Goal: Task Accomplishment & Management: Complete application form

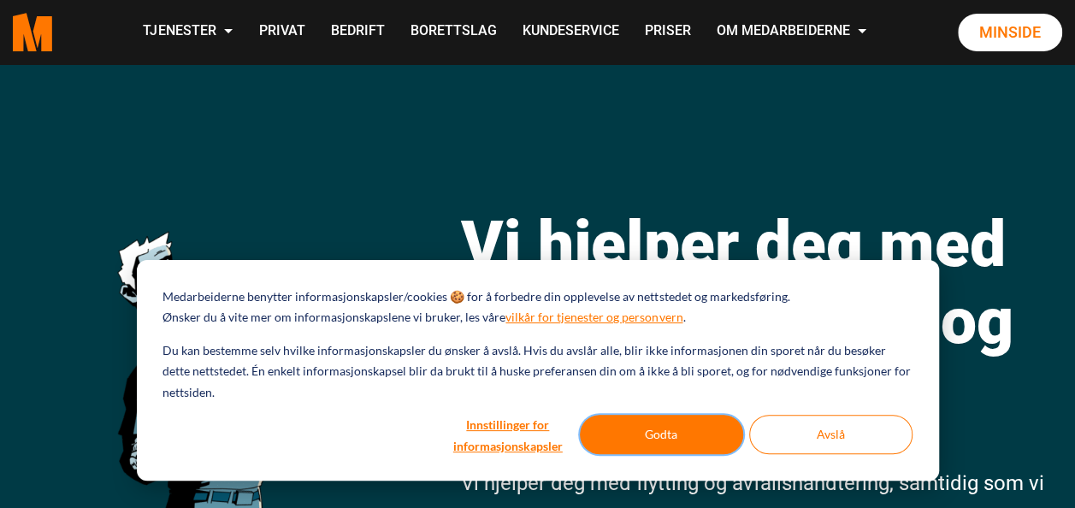
click at [666, 421] on button "Godta" at bounding box center [661, 434] width 163 height 39
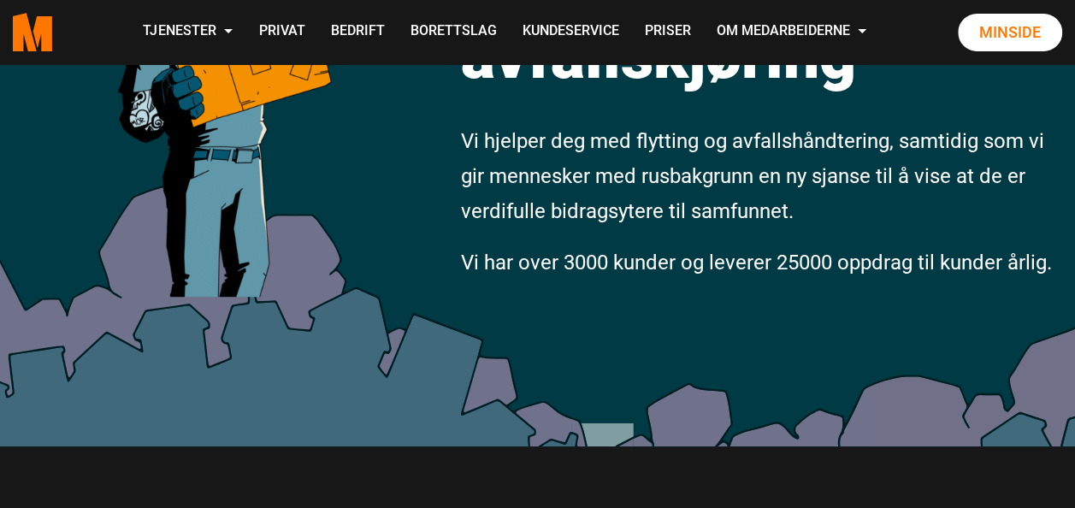
scroll to position [769, 0]
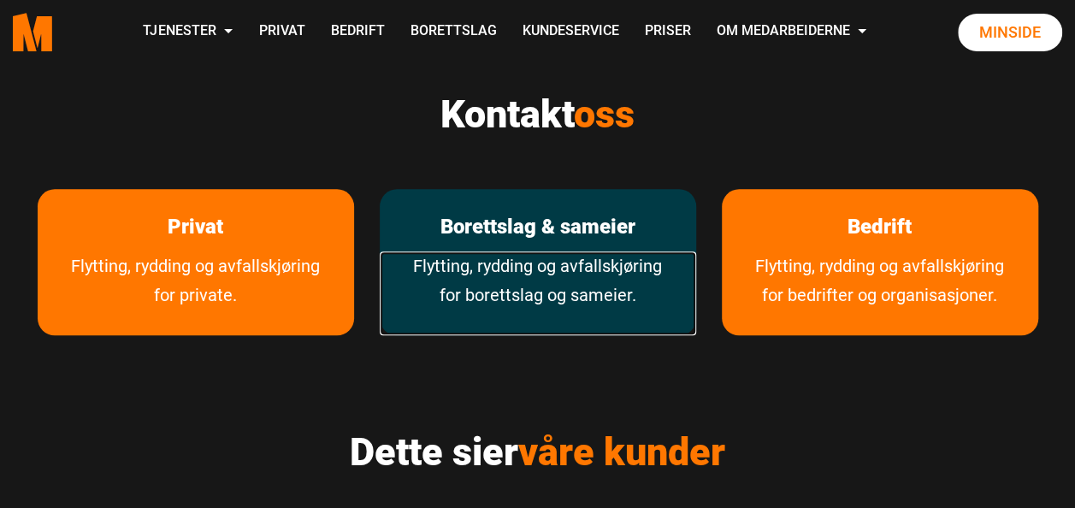
click at [486, 262] on link "Flytting, rydding og avfallskjøring for borettslag og sameier." at bounding box center [538, 293] width 316 height 84
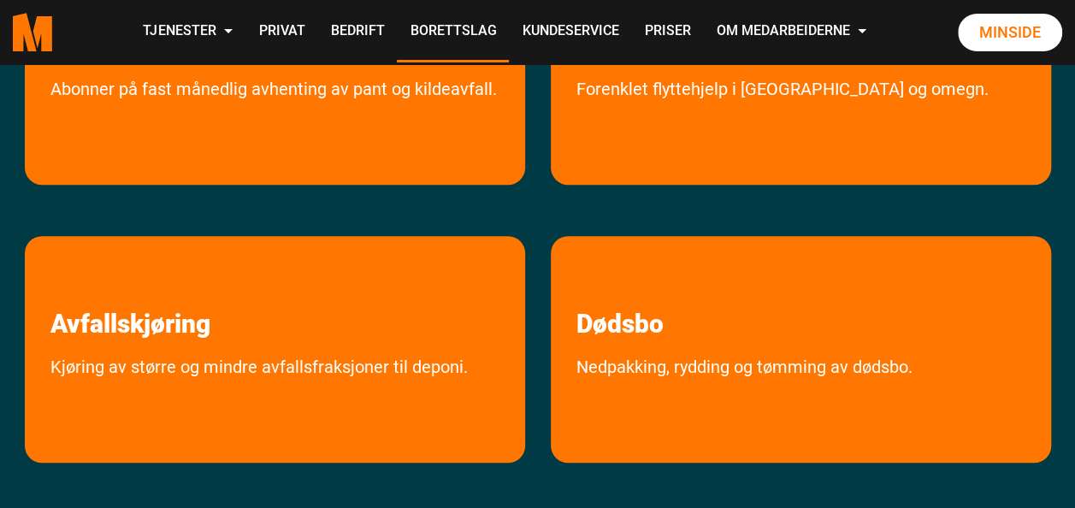
scroll to position [513, 0]
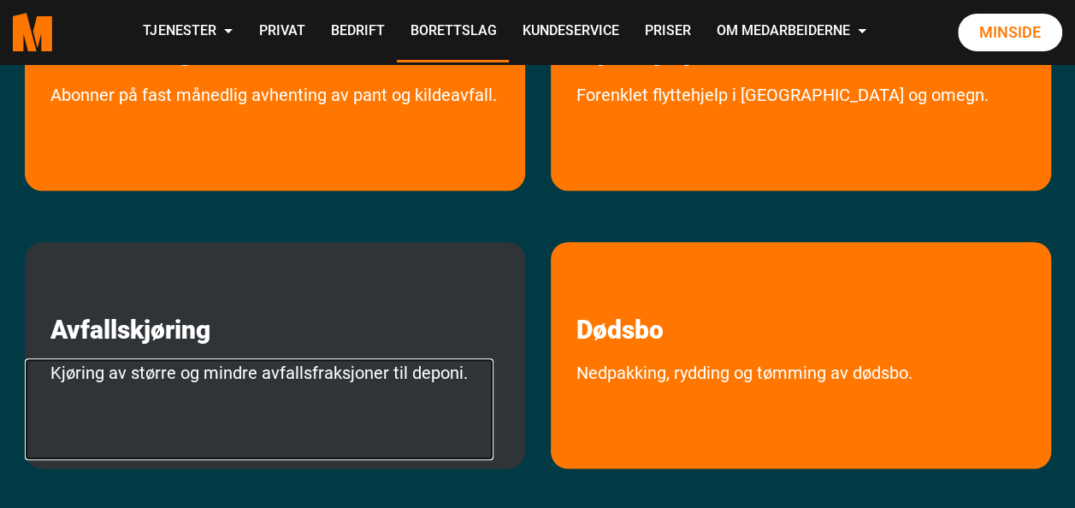
click at [272, 358] on link "Kjøring av større og mindre avfallsfraksjoner til deponi." at bounding box center [259, 409] width 468 height 102
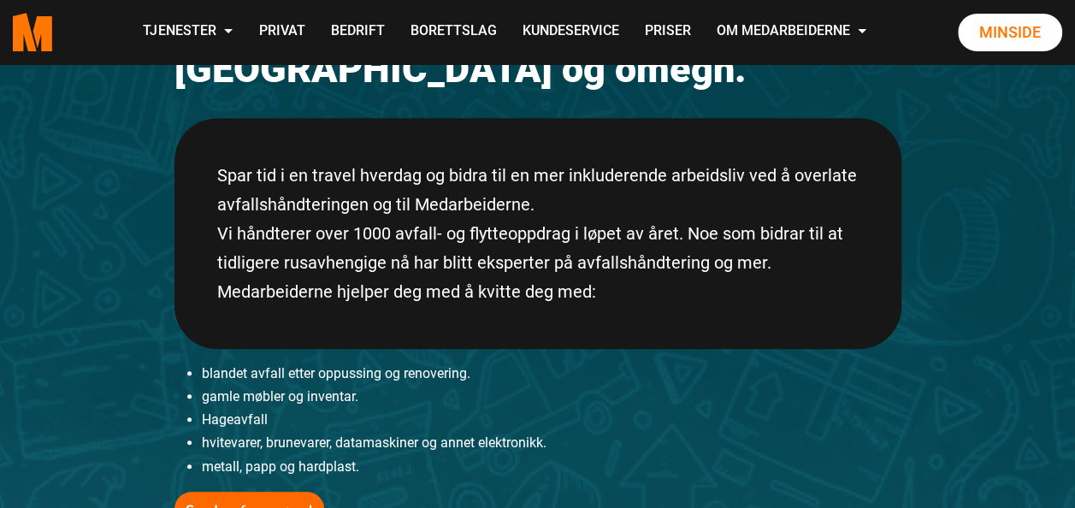
scroll to position [342, 0]
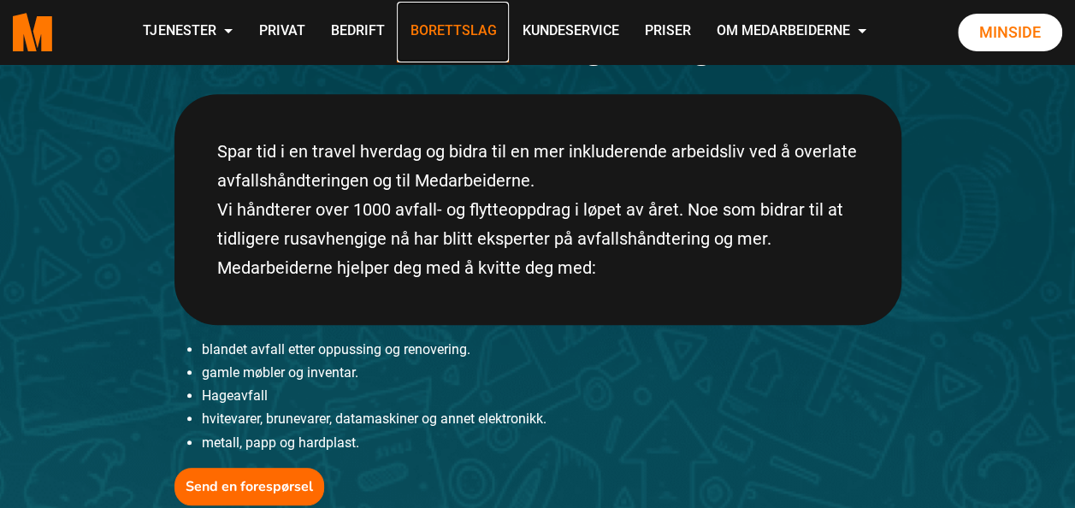
click at [441, 29] on link "Borettslag" at bounding box center [453, 32] width 112 height 61
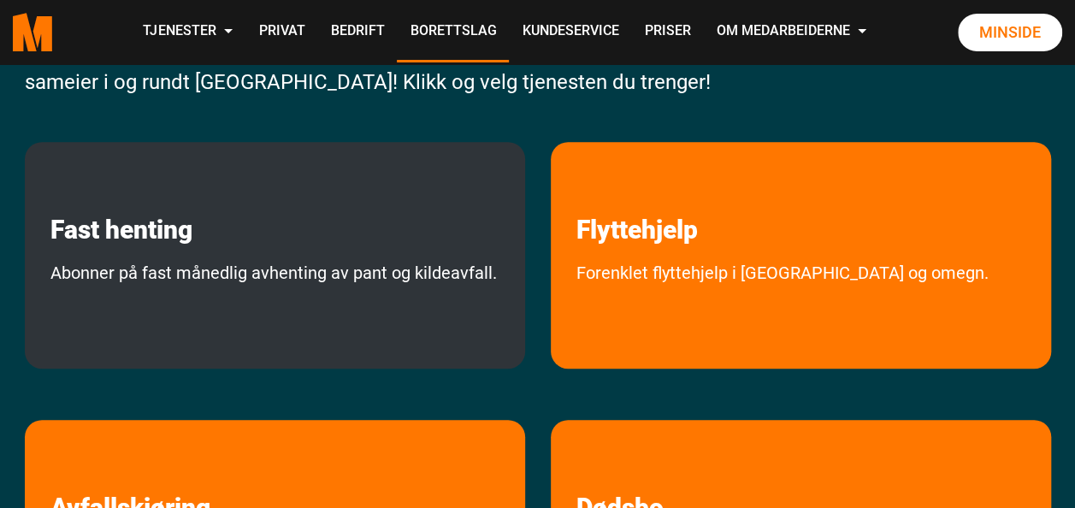
scroll to position [342, 0]
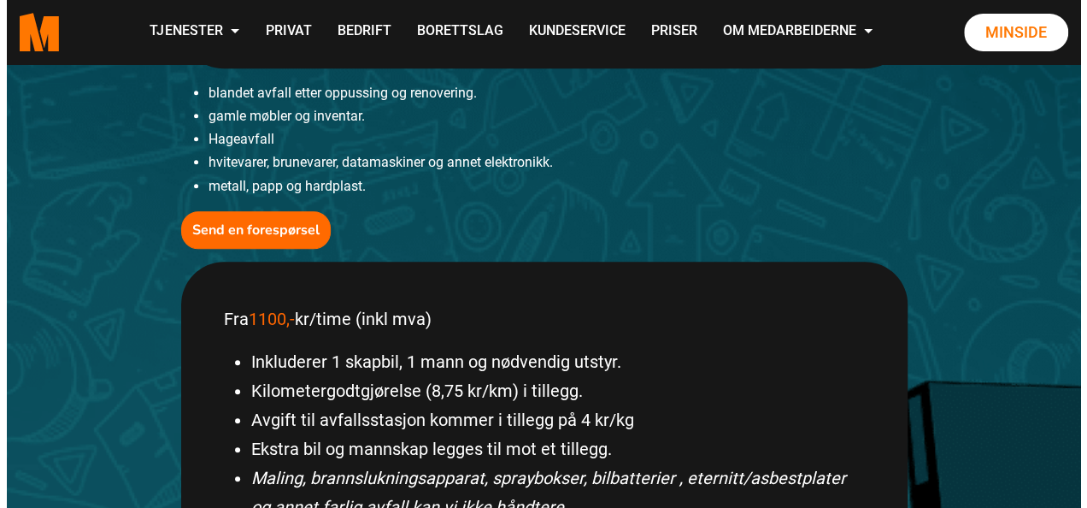
scroll to position [513, 0]
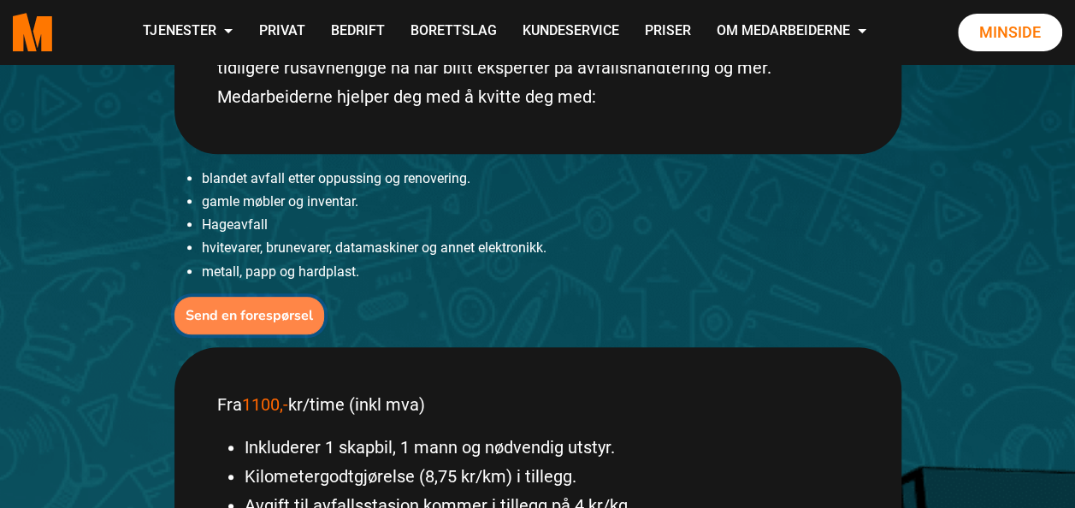
click at [256, 321] on b "Send en forespørsel" at bounding box center [249, 315] width 127 height 19
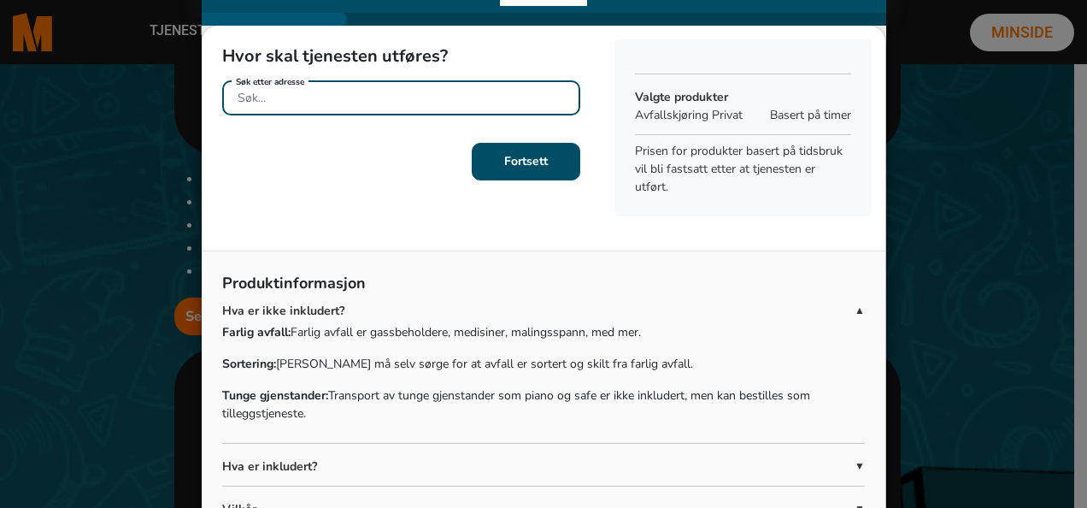
click at [347, 97] on input "Søk etter adresse" at bounding box center [401, 97] width 358 height 35
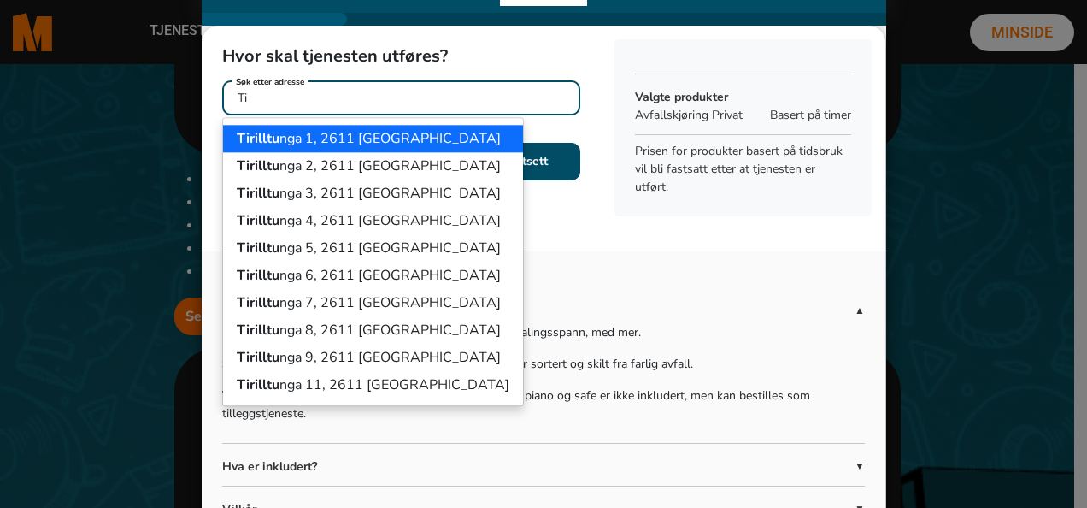
type input "T"
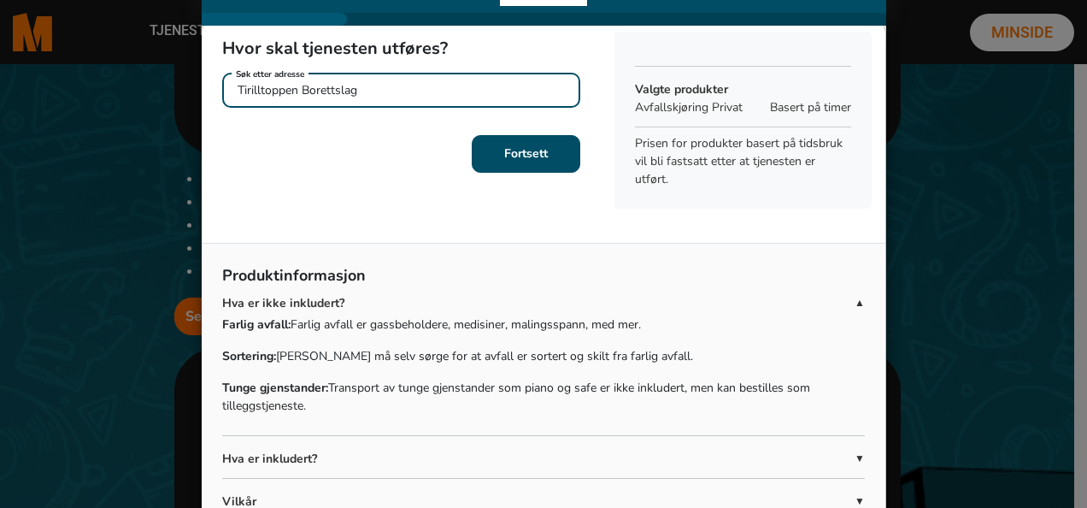
scroll to position [0, 0]
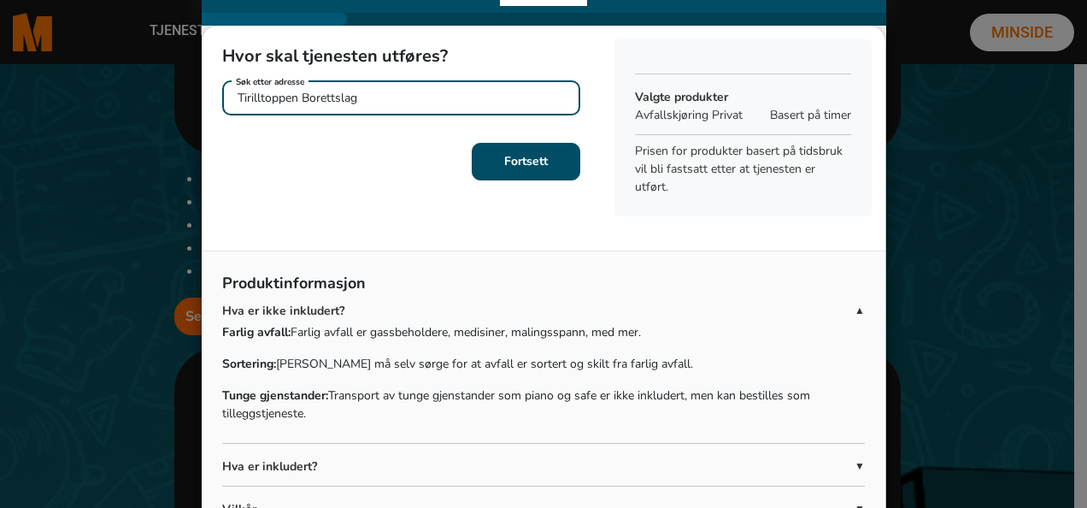
drag, startPoint x: 377, startPoint y: 92, endPoint x: 156, endPoint y: 76, distance: 222.0
click at [156, 76] on ngb-modal-window "Hvor skal tjenesten utføres? Tirilltoppen Borettslag Søk etter adresse Fortsett…" at bounding box center [543, 254] width 1087 height 508
click at [356, 86] on input "Tirilltunga 214" at bounding box center [401, 97] width 358 height 35
drag, startPoint x: 251, startPoint y: 97, endPoint x: 303, endPoint y: 85, distance: 52.7
click at [251, 97] on input "Tirilltunga 214" at bounding box center [401, 97] width 358 height 35
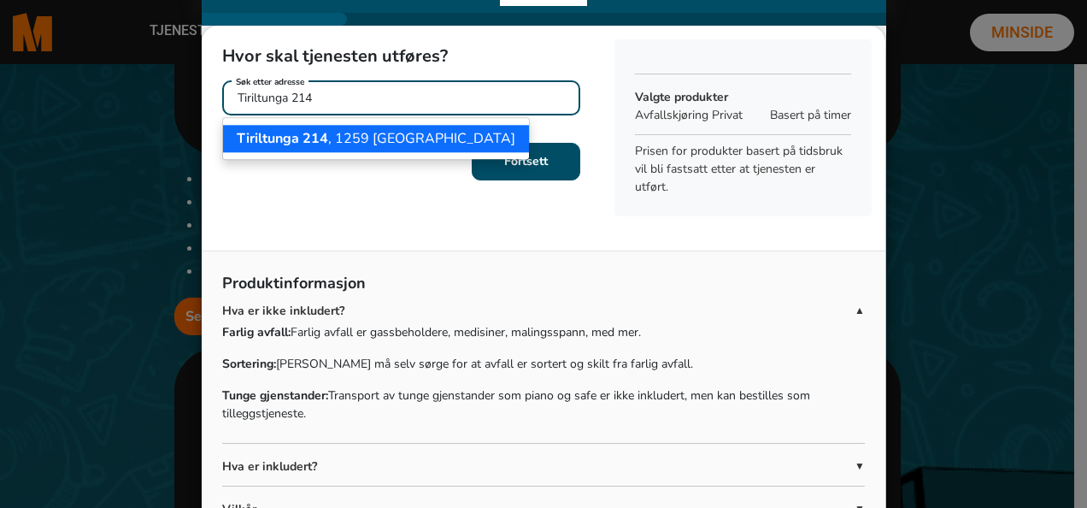
click at [256, 138] on span "Tiriltunga 214" at bounding box center [282, 138] width 91 height 19
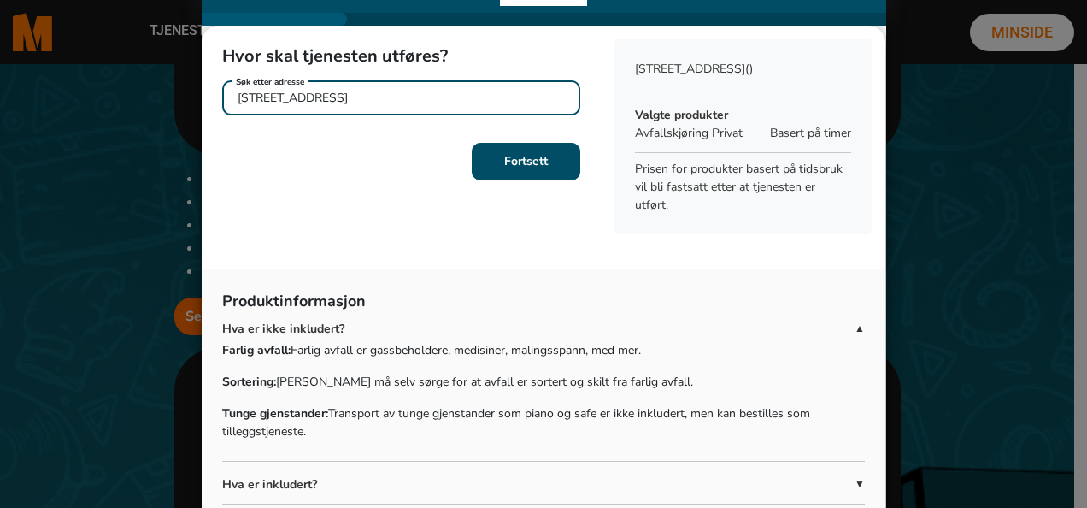
type input "Tiriltunga 214, 1259 Oslo"
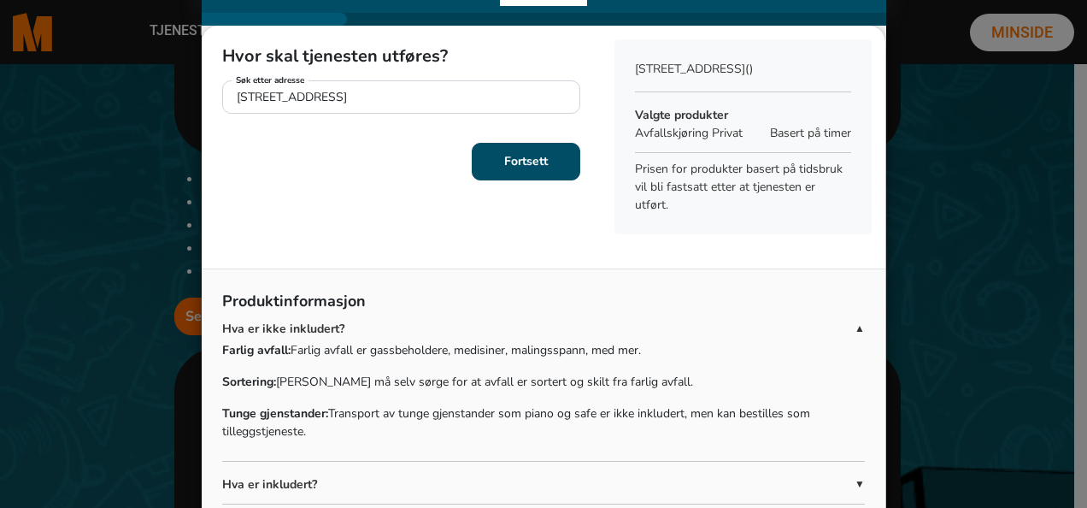
click at [543, 186] on div "Hvor skal tjenesten utføres? Tiriltunga 214, 1259 Oslo Søk etter adresse Fortse…" at bounding box center [401, 137] width 399 height 222
click at [536, 153] on button "Fortsett" at bounding box center [526, 162] width 109 height 38
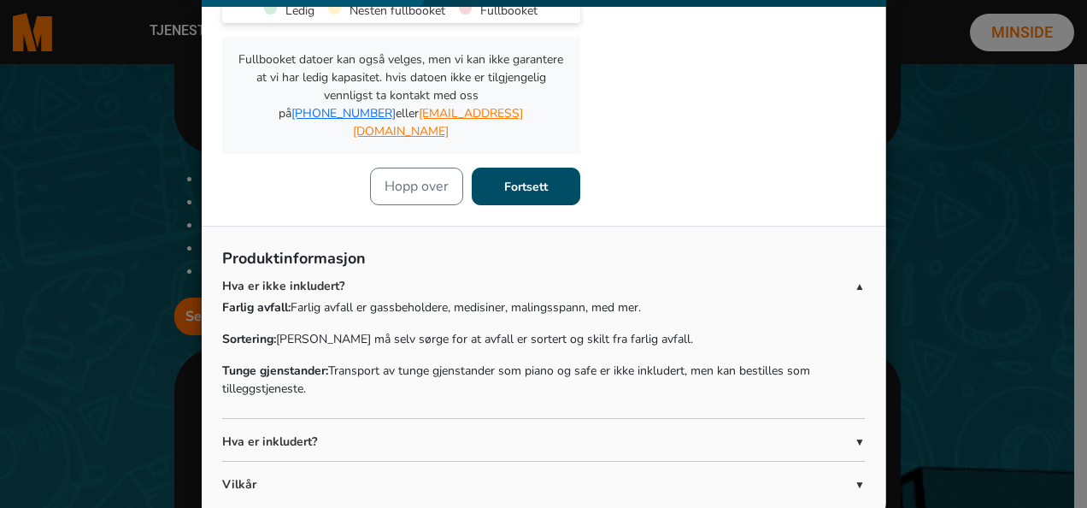
scroll to position [30, 0]
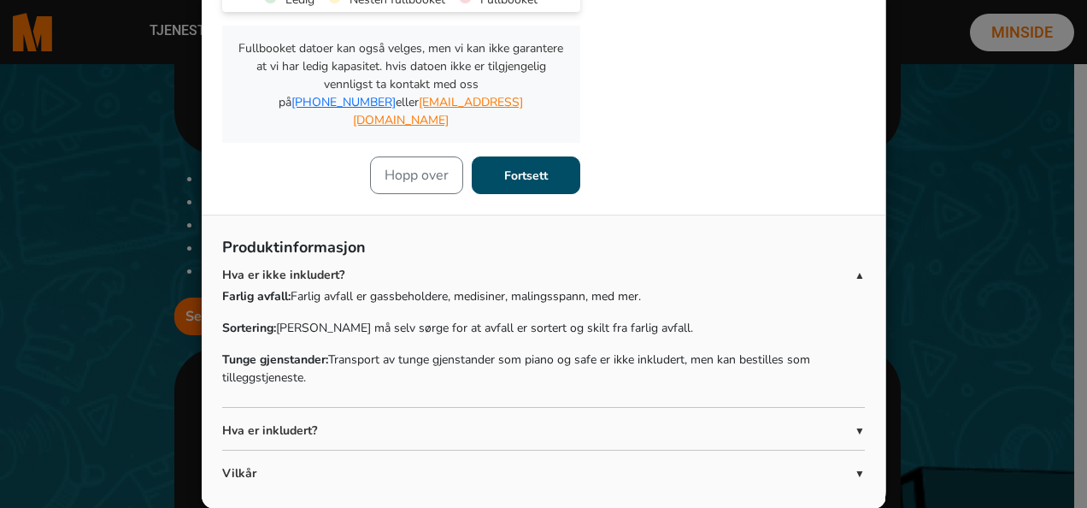
click at [615, 395] on app-footer "Produktinformasjon Hva er ikke inkludert? ▲ Farlig avfall: Farlig avfall er gas…" at bounding box center [543, 364] width 643 height 256
click at [684, 421] on p "Hva er inkludert?" at bounding box center [538, 430] width 633 height 18
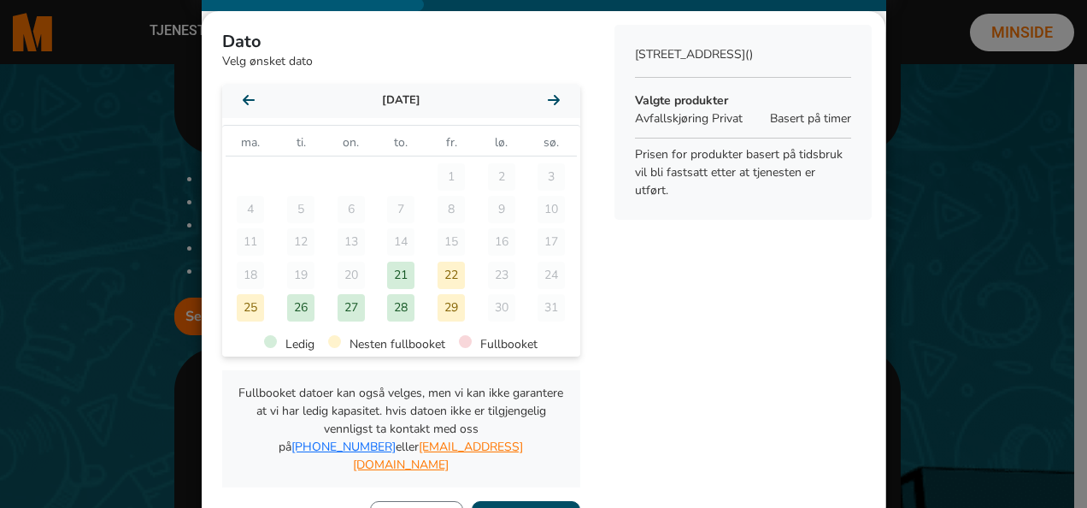
scroll to position [0, 0]
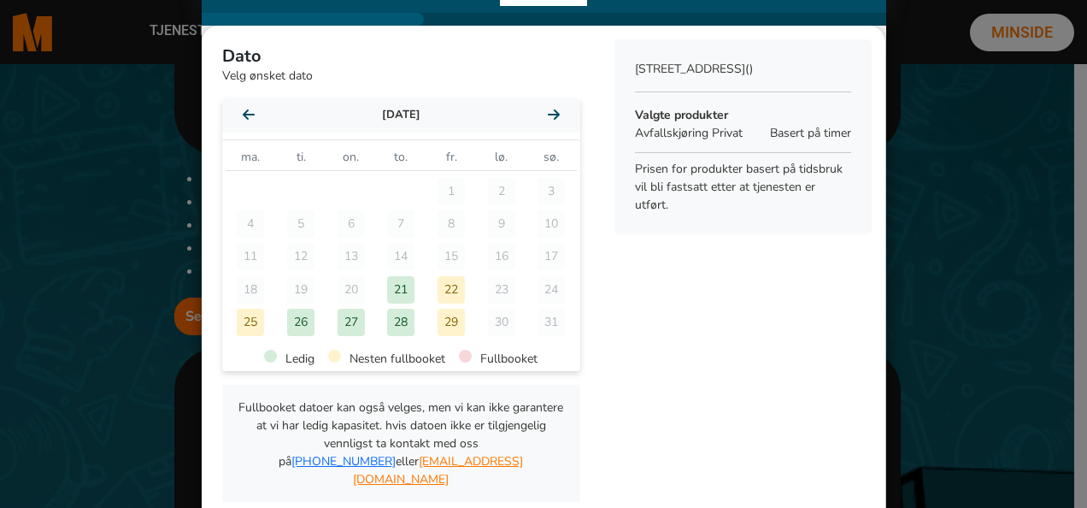
click at [973, 120] on ngb-modal-window "Dato Velg ønsket dato august 2025 august 2025 ma. ti. on. to. fr. lø. sø. 1 2 3…" at bounding box center [543, 254] width 1087 height 508
drag, startPoint x: 115, startPoint y: 429, endPoint x: 150, endPoint y: 425, distance: 35.3
click at [115, 429] on ngb-modal-window "Dato Velg ønsket dato august 2025 august 2025 ma. ti. on. to. fr. lø. sø. 1 2 3…" at bounding box center [543, 254] width 1087 height 508
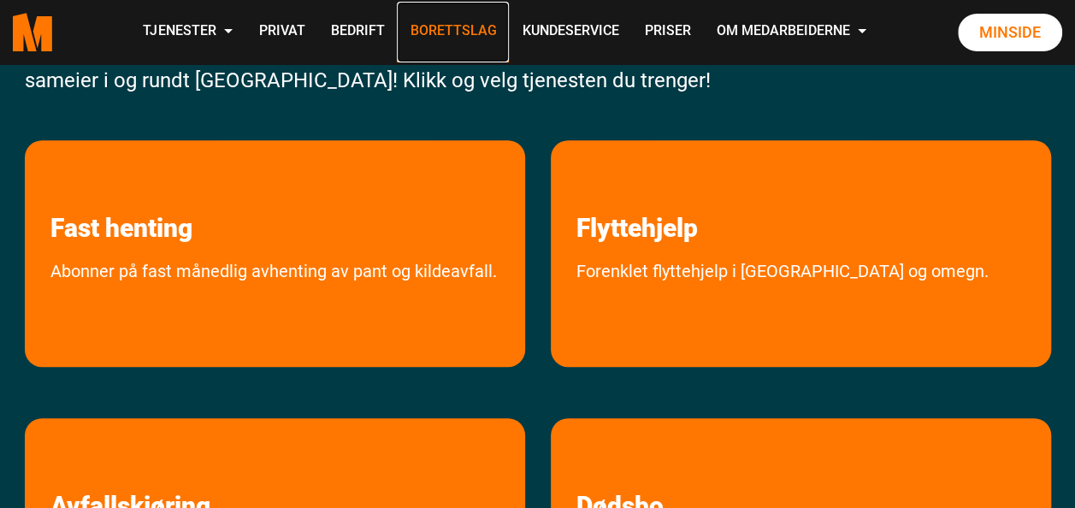
click at [475, 32] on link "Borettslag" at bounding box center [453, 32] width 112 height 61
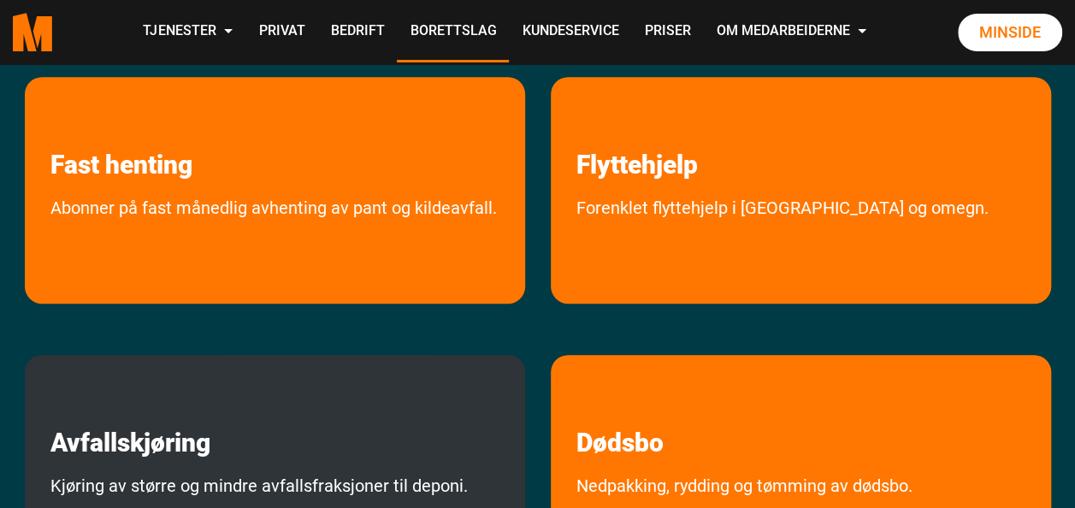
scroll to position [427, 0]
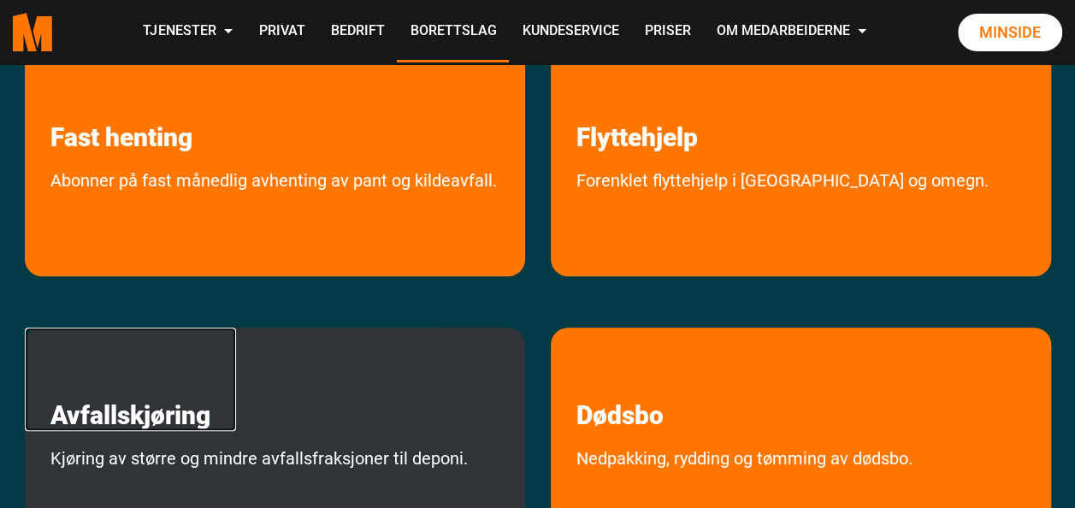
click at [221, 345] on link "Avfallskjøring" at bounding box center [130, 378] width 211 height 103
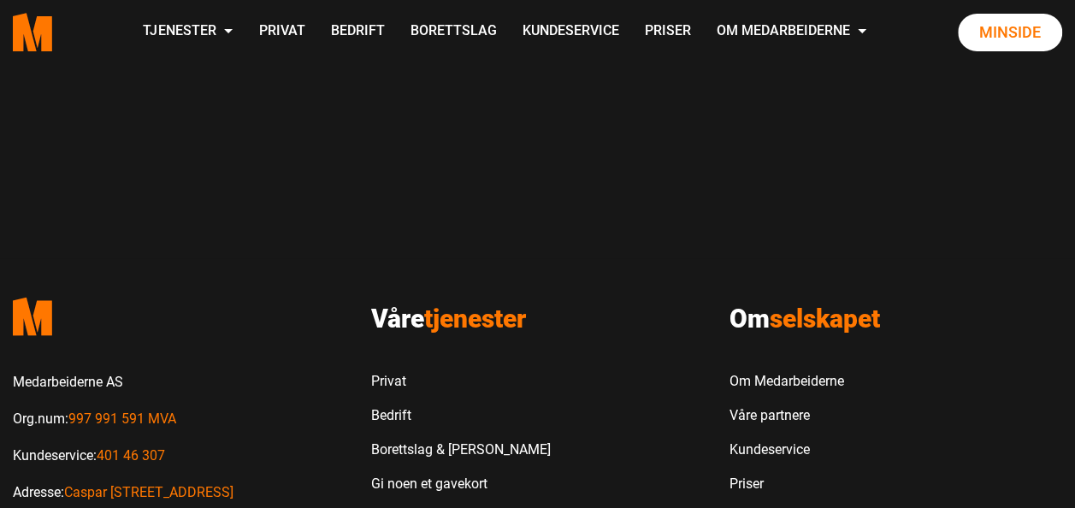
scroll to position [1453, 0]
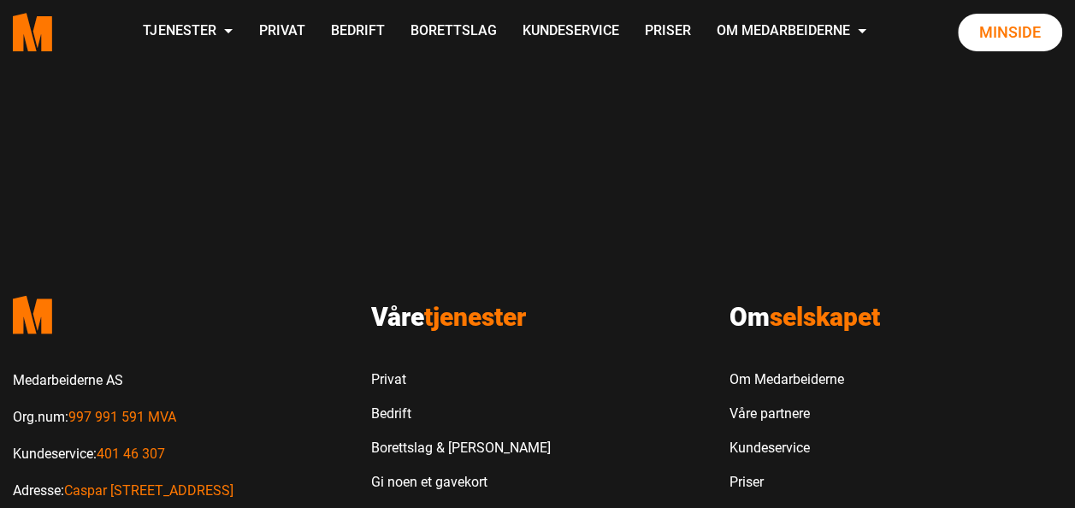
drag, startPoint x: 522, startPoint y: 375, endPoint x: 271, endPoint y: 226, distance: 292.5
click at [998, 32] on link "Minside" at bounding box center [1009, 33] width 104 height 38
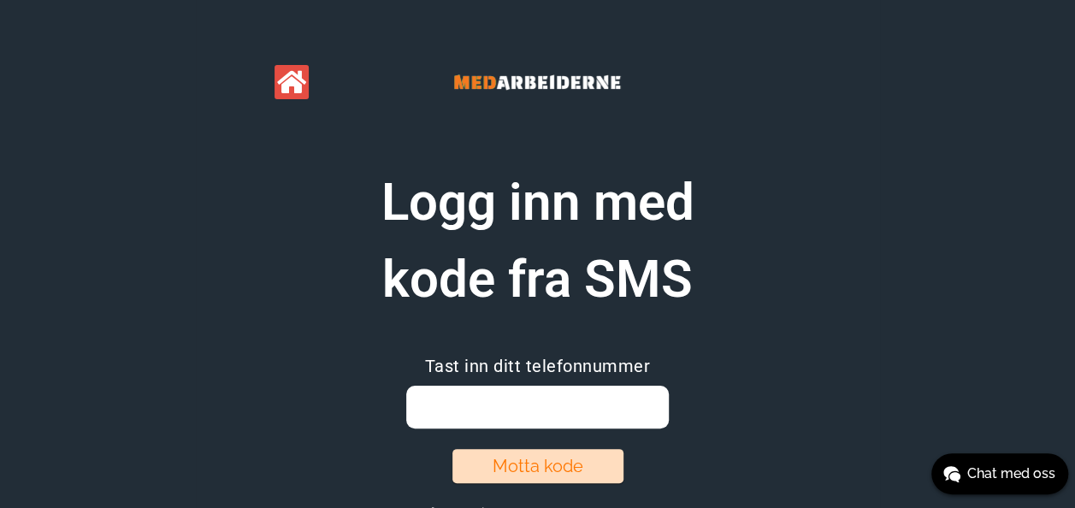
click at [542, 395] on input "email" at bounding box center [537, 407] width 262 height 43
click at [969, 298] on div "Logg inn med kode fra SMS Tast inn ditt telefonnummer Motta kode Logg på med di…" at bounding box center [537, 293] width 1075 height 586
click at [525, 418] on input "email" at bounding box center [537, 407] width 262 height 43
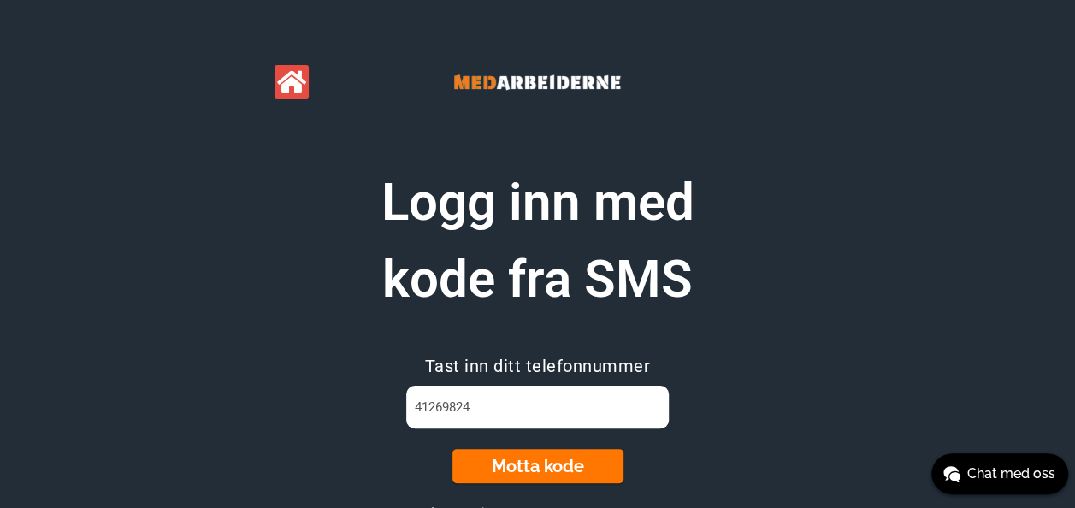
type input "41269824"
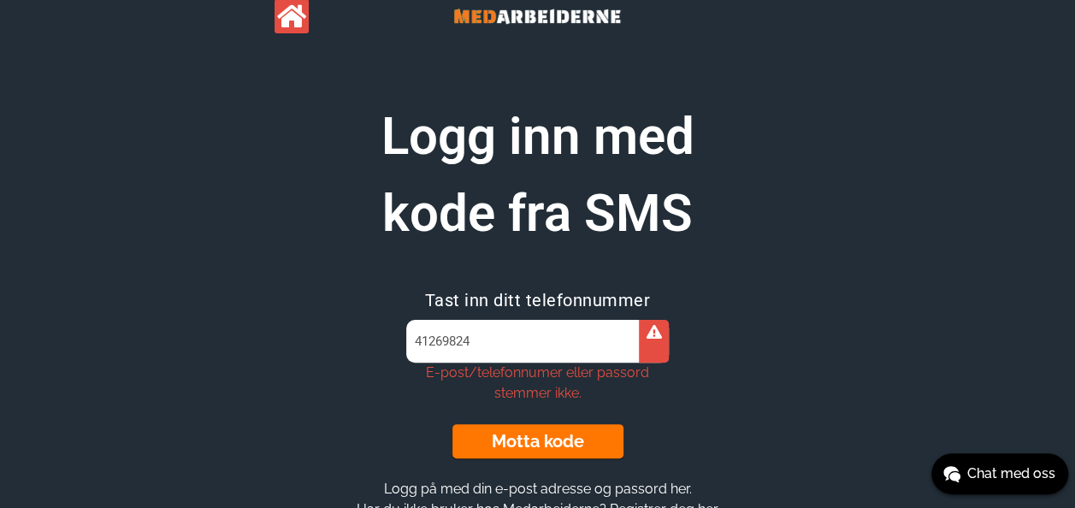
scroll to position [119, 0]
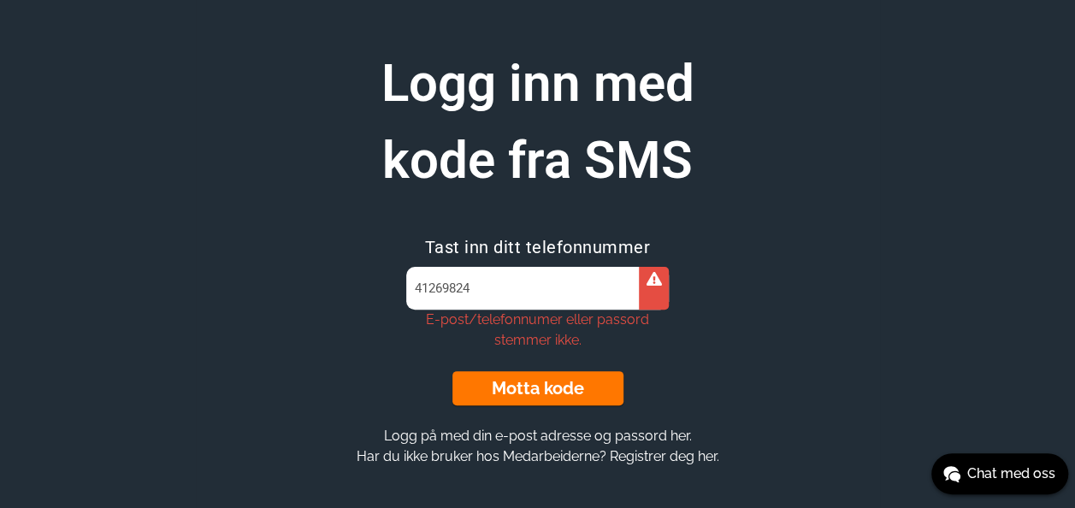
drag, startPoint x: 492, startPoint y: 280, endPoint x: 332, endPoint y: 274, distance: 160.9
click at [332, 274] on section "Logg inn med kode fra SMS Tast inn ditt telefonnummer 41269824 E-post/telefonnu…" at bounding box center [537, 255] width 657 height 421
type input "41269824"
click at [573, 387] on button "Motta kode" at bounding box center [537, 388] width 171 height 34
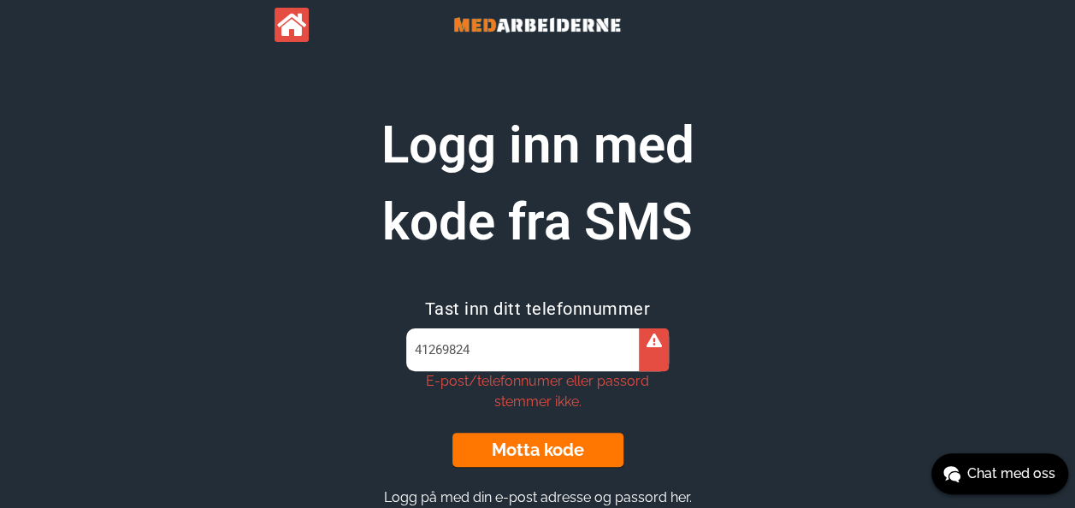
scroll to position [0, 0]
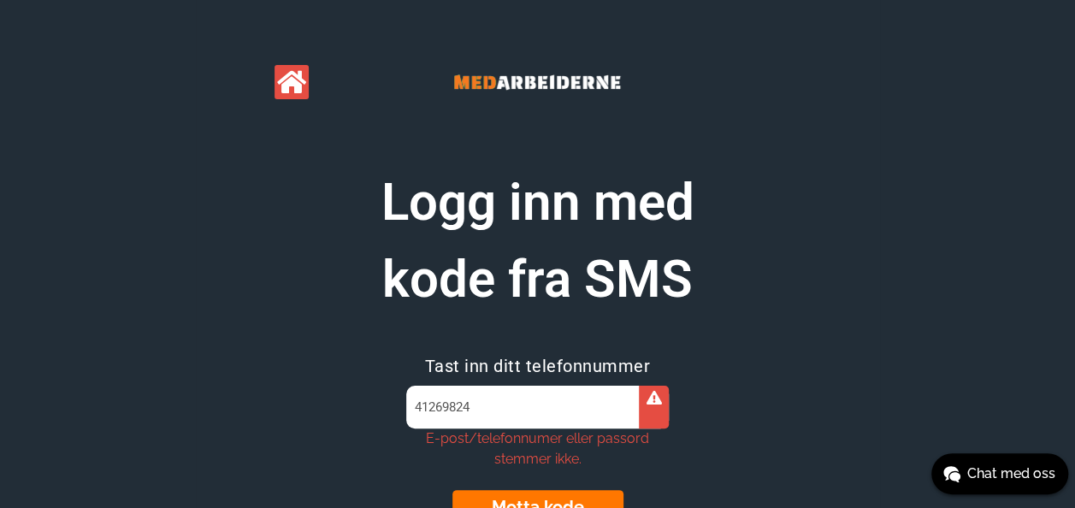
click at [292, 91] on icon at bounding box center [291, 82] width 29 height 26
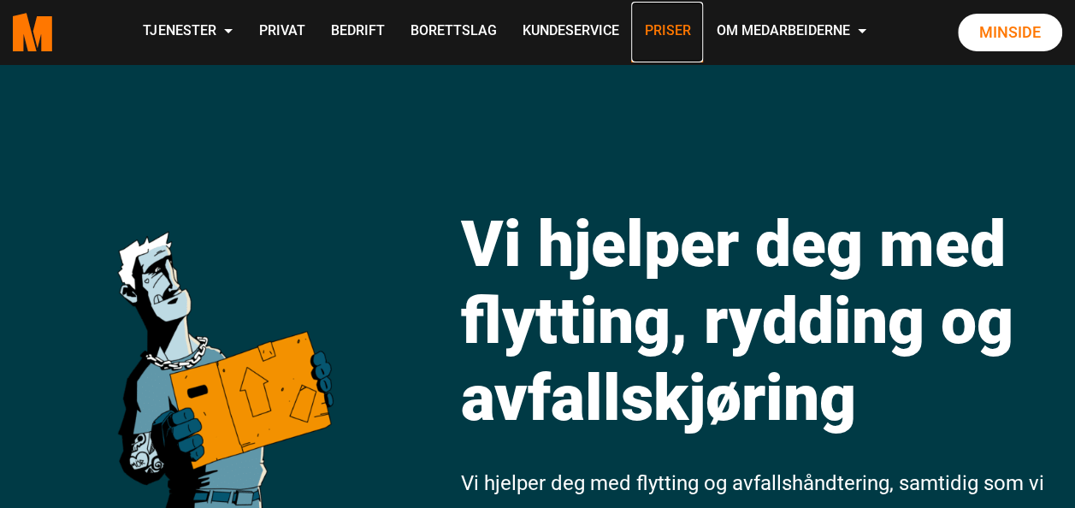
click at [669, 30] on link "Priser" at bounding box center [667, 32] width 72 height 61
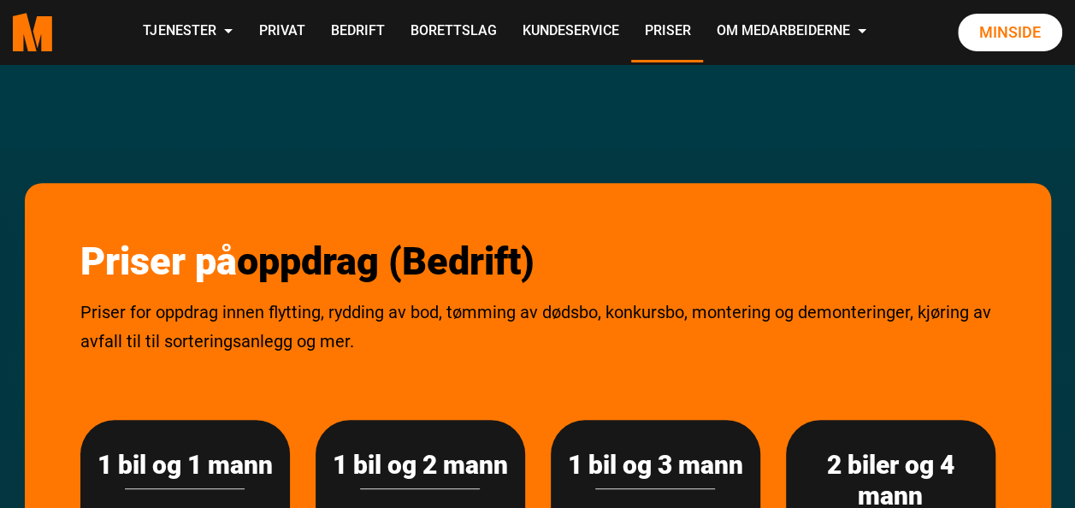
scroll to position [85, 0]
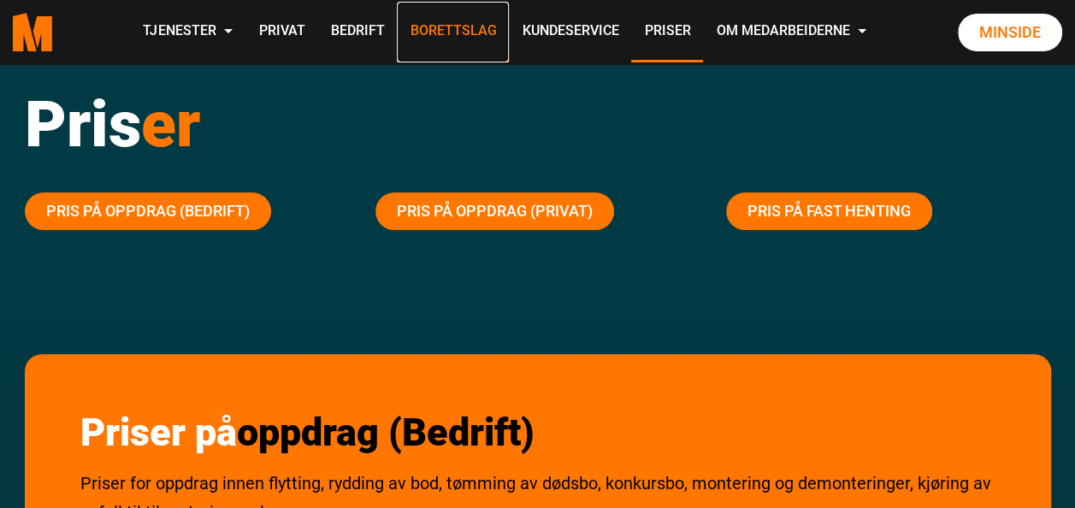
click at [457, 29] on link "Borettslag" at bounding box center [453, 32] width 112 height 61
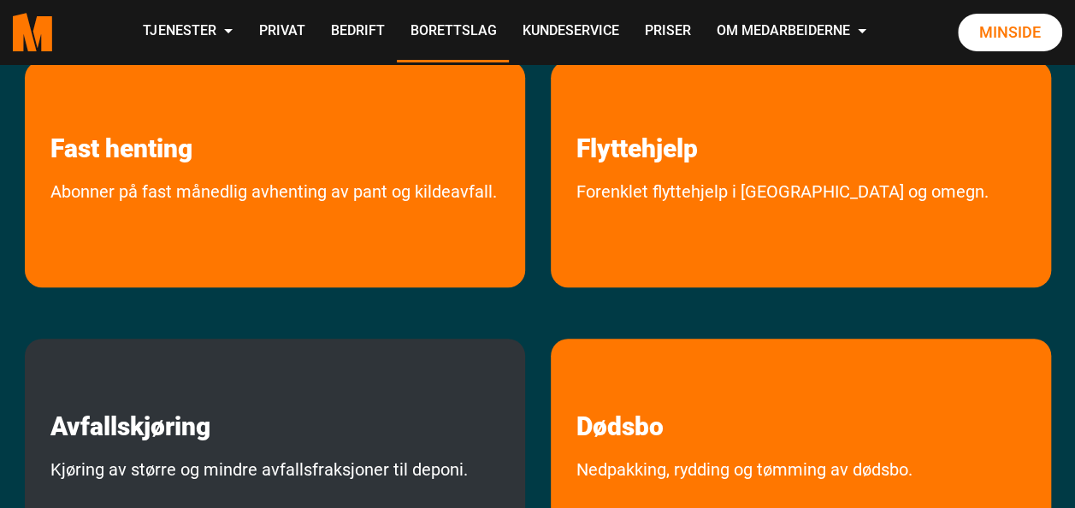
scroll to position [513, 0]
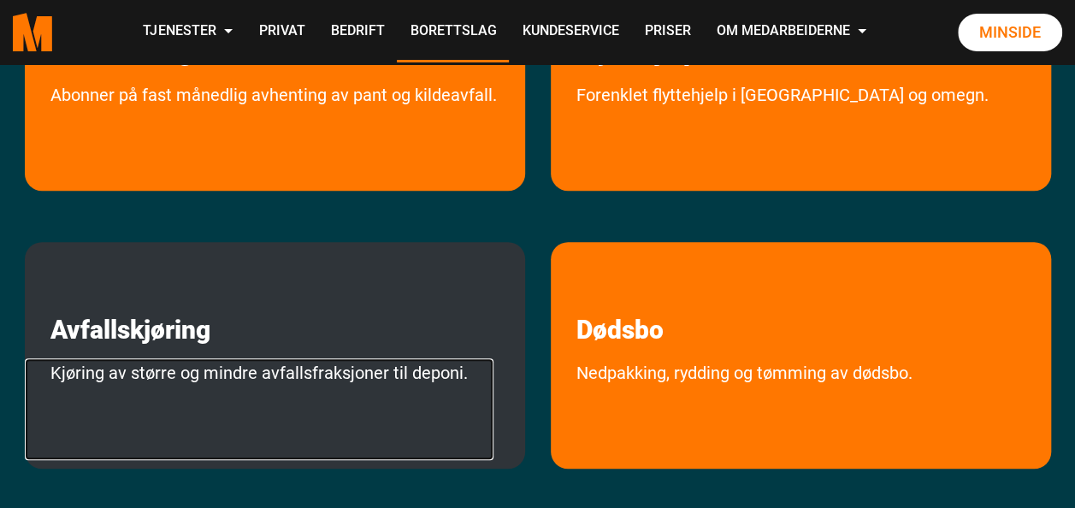
click at [214, 358] on link "Kjøring av større og mindre avfallsfraksjoner til deponi." at bounding box center [259, 409] width 468 height 102
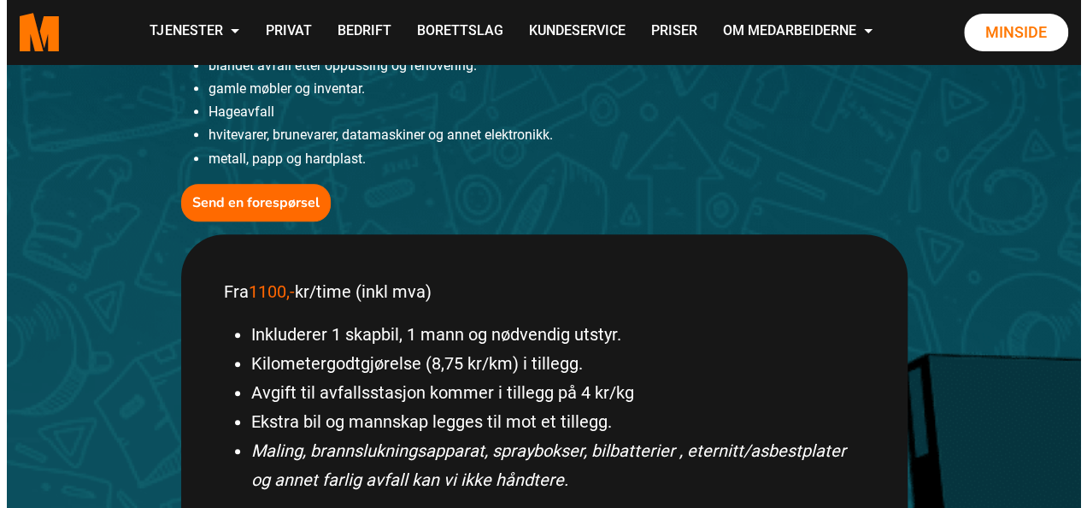
scroll to position [540, 0]
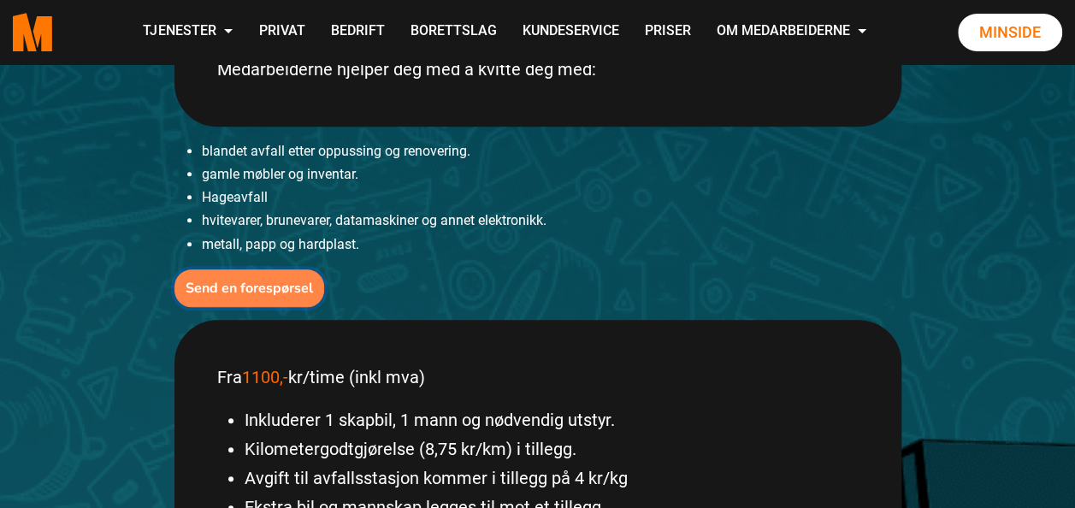
click at [282, 291] on b "Send en forespørsel" at bounding box center [249, 288] width 127 height 19
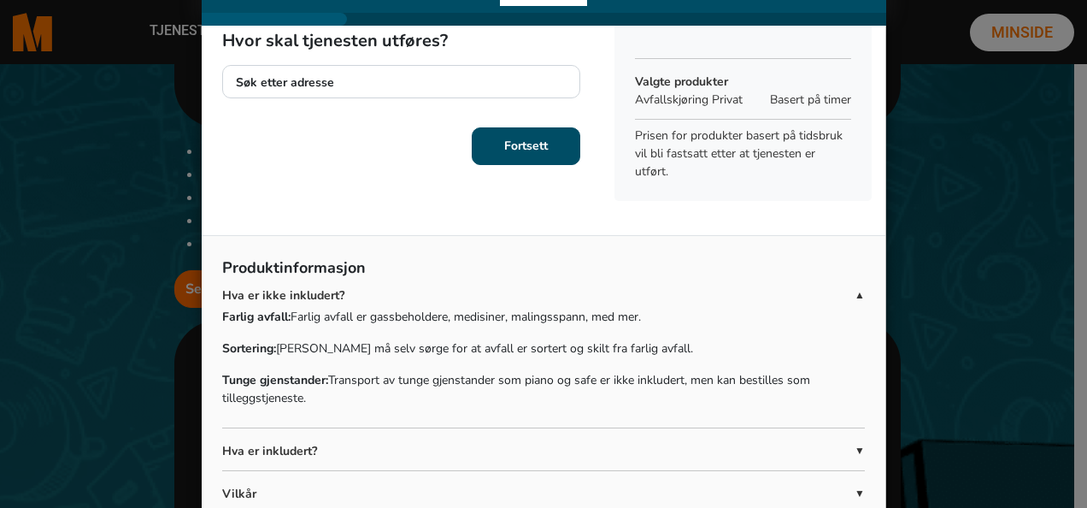
scroll to position [24, 0]
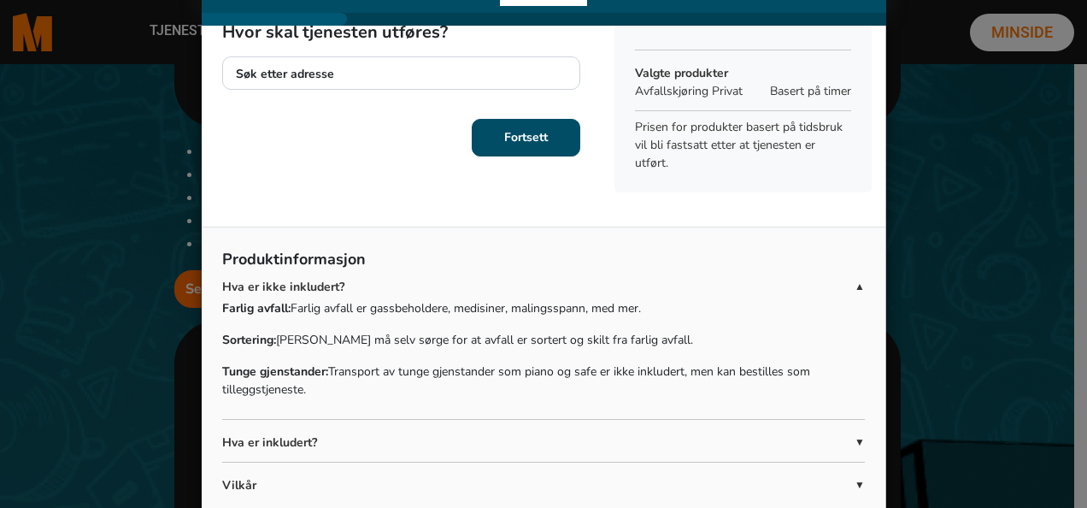
click at [855, 434] on span "▼" at bounding box center [860, 441] width 10 height 15
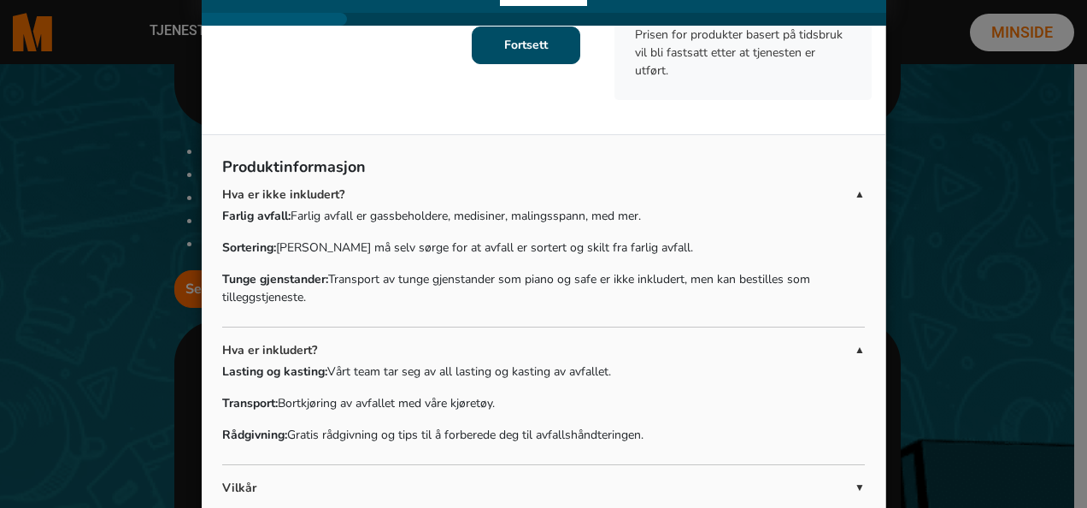
scroll to position [118, 0]
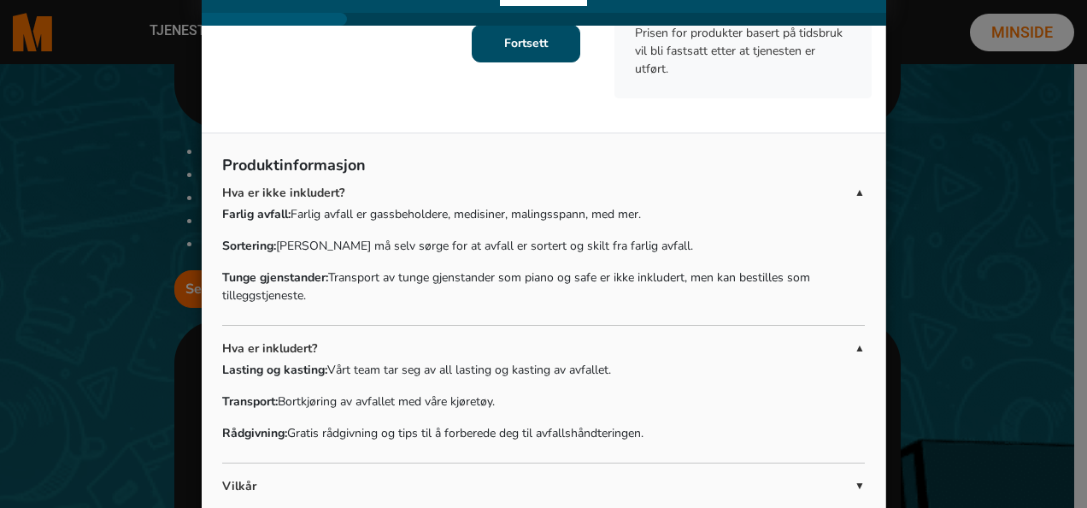
click at [855, 350] on span "▲" at bounding box center [860, 347] width 10 height 15
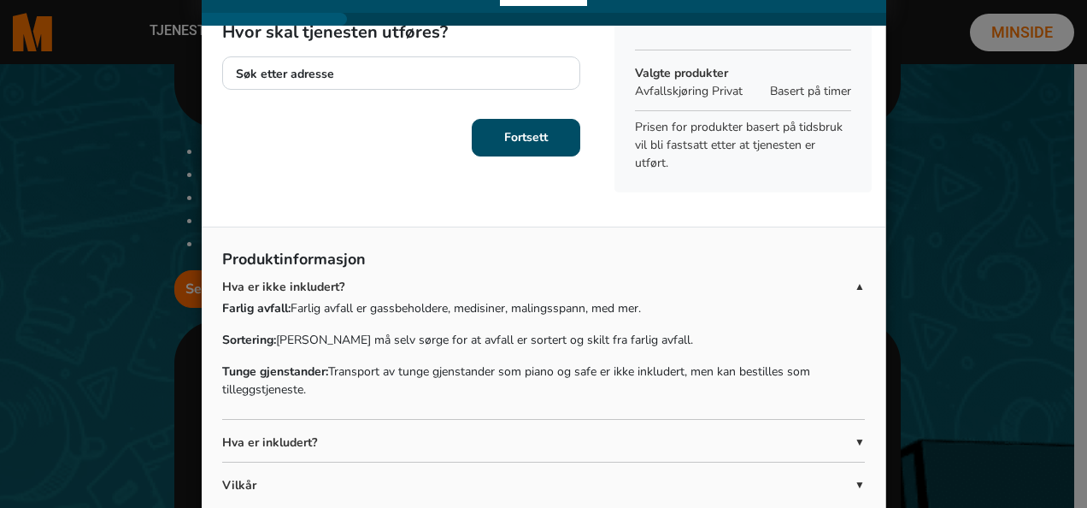
scroll to position [24, 0]
click at [855, 286] on span "▲" at bounding box center [860, 286] width 10 height 15
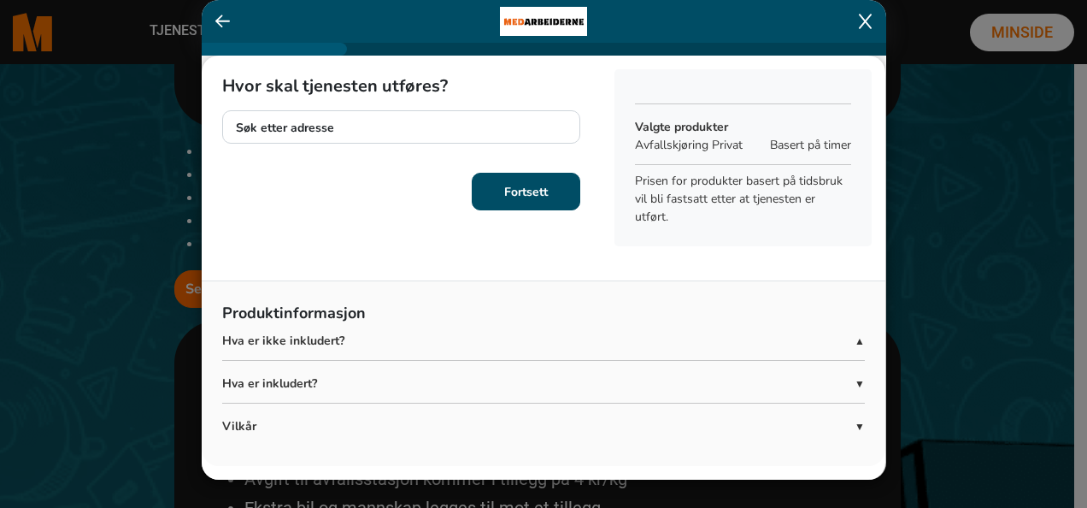
scroll to position [0, 0]
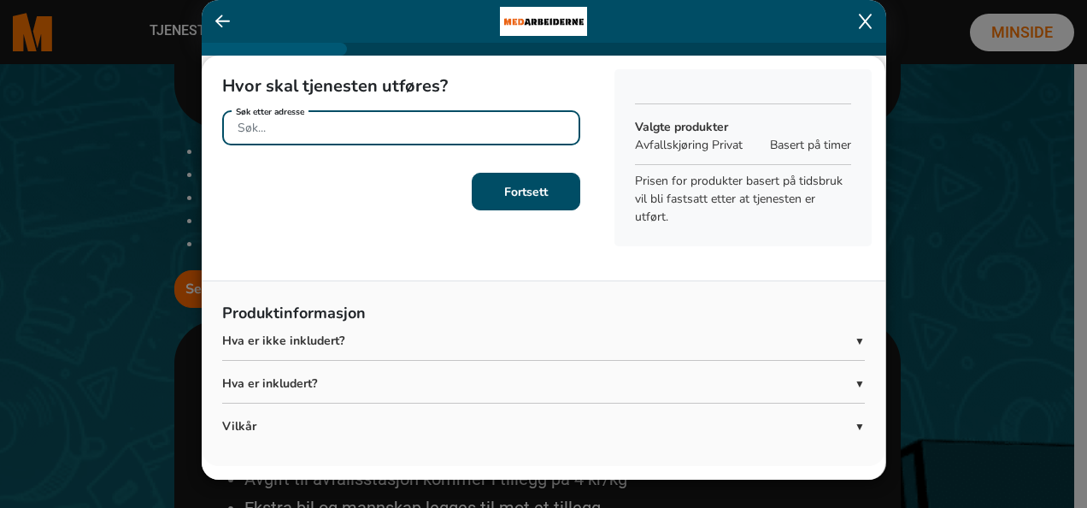
click at [308, 132] on input "Søk etter adresse" at bounding box center [401, 127] width 358 height 35
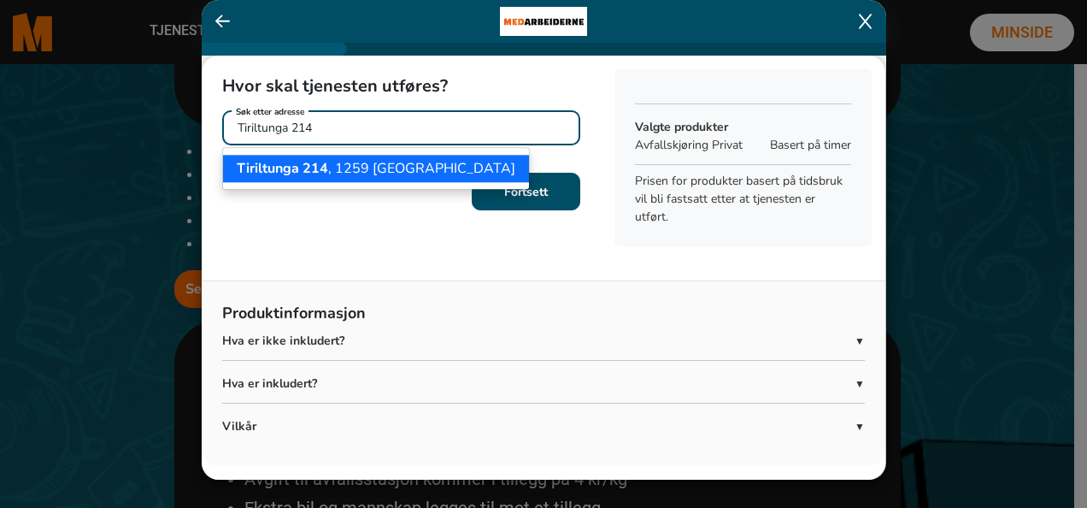
click at [352, 180] on button "Tiriltunga 214 , 1259 Oslo" at bounding box center [376, 168] width 306 height 27
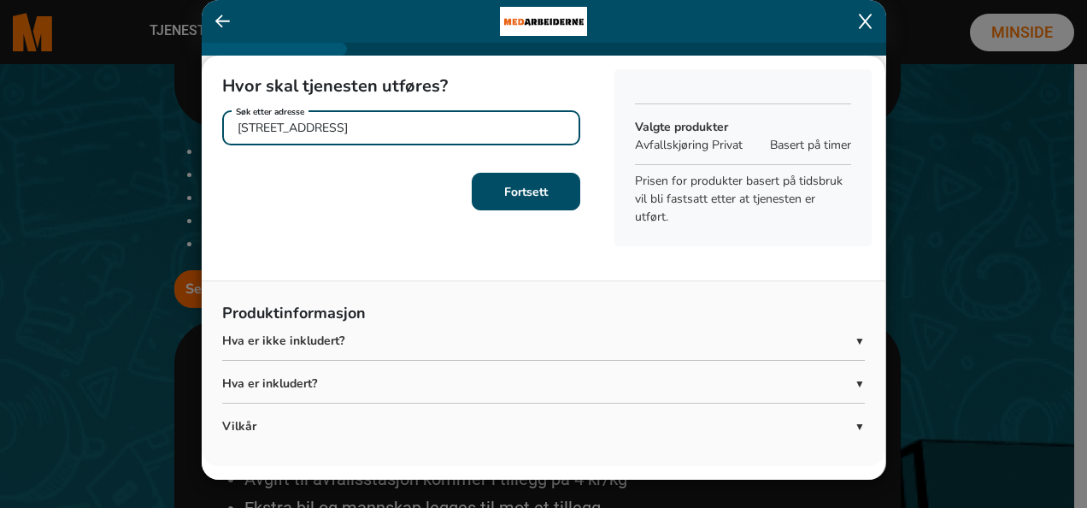
type input "Tiriltunga 214, 1259 Oslo"
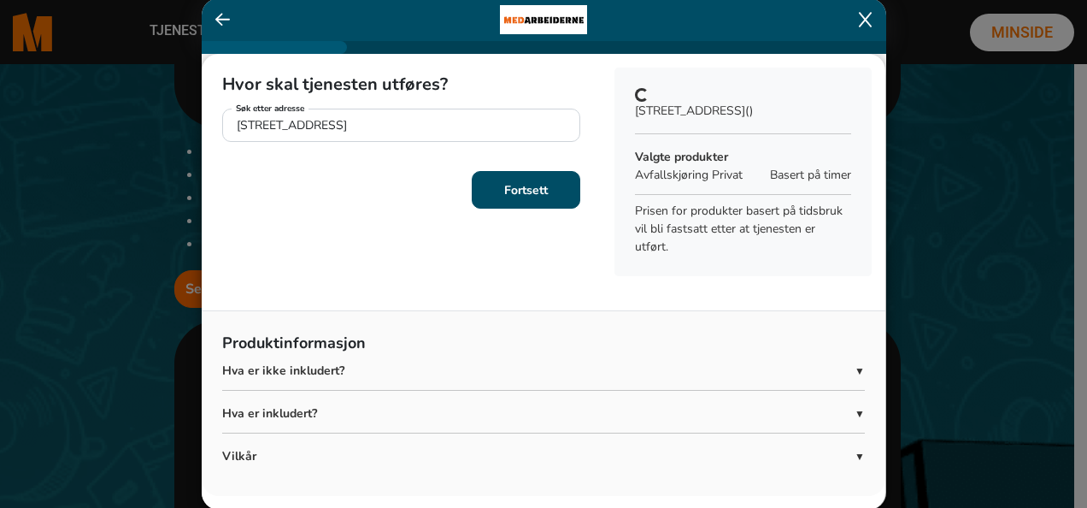
click at [550, 196] on button "Fortsett" at bounding box center [526, 190] width 109 height 38
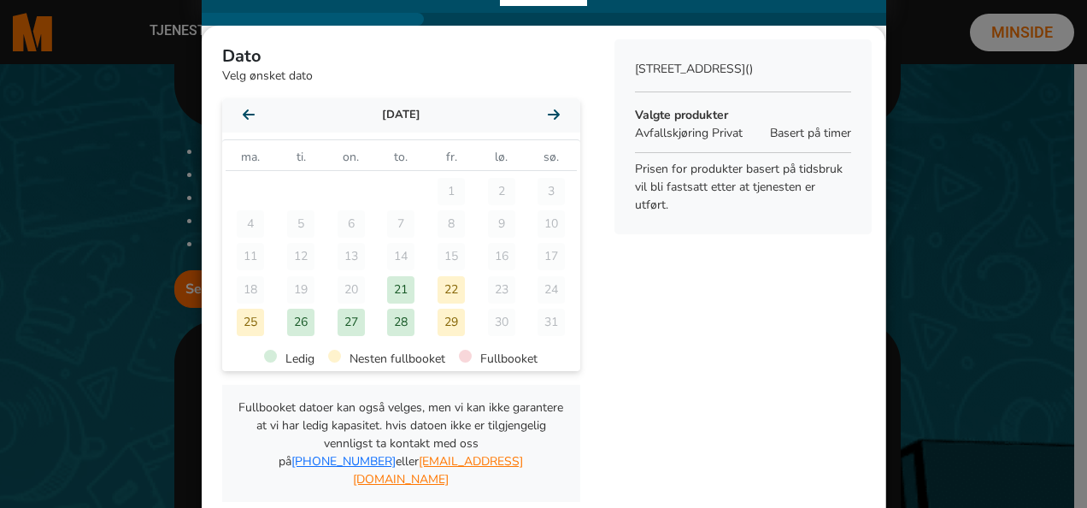
click at [548, 120] on icon at bounding box center [554, 115] width 12 height 14
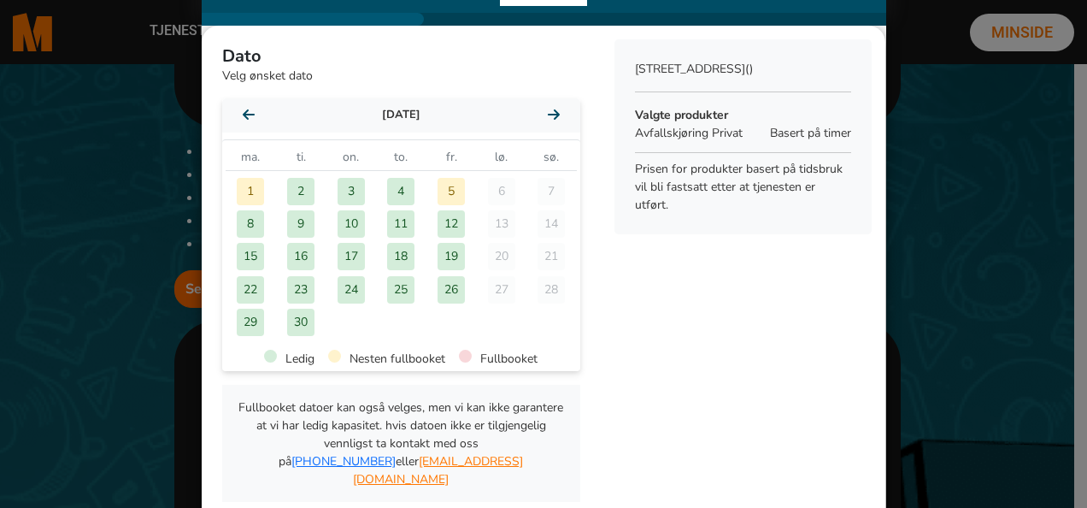
click at [548, 120] on icon at bounding box center [554, 115] width 12 height 14
click at [237, 246] on div "13" at bounding box center [250, 256] width 27 height 27
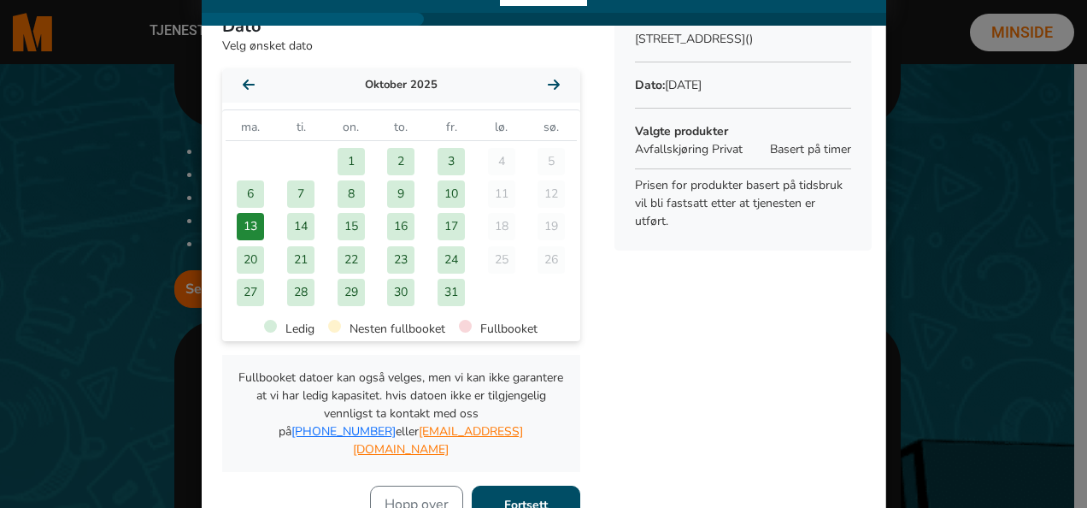
scroll to position [31, 0]
click at [510, 496] on b "Fortsett" at bounding box center [526, 504] width 44 height 16
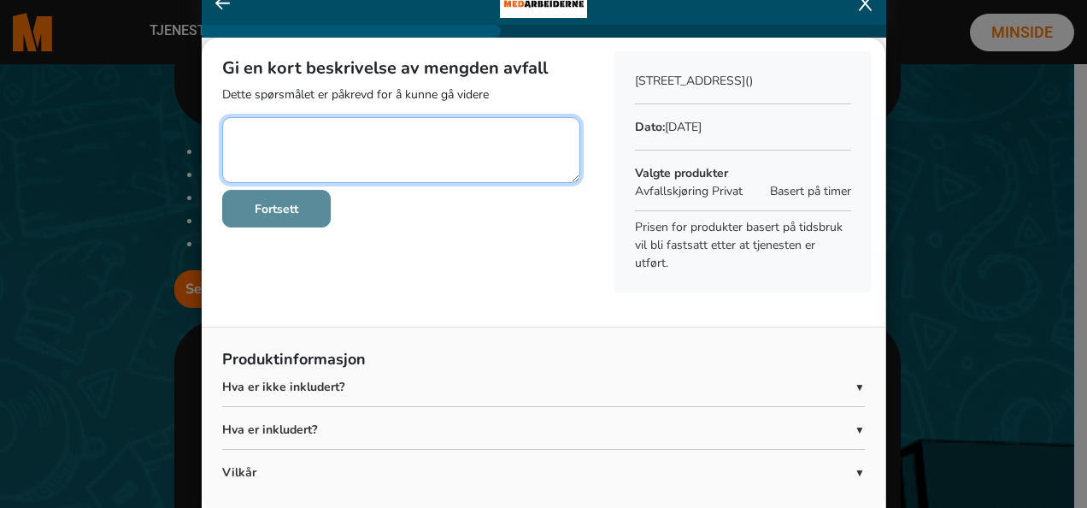
click at [242, 117] on textarea at bounding box center [401, 150] width 358 height 66
click at [309, 132] on textarea at bounding box center [401, 150] width 358 height 66
type textarea "H"
click at [283, 135] on textarea at bounding box center [401, 150] width 358 height 66
click at [414, 133] on textarea at bounding box center [401, 150] width 358 height 66
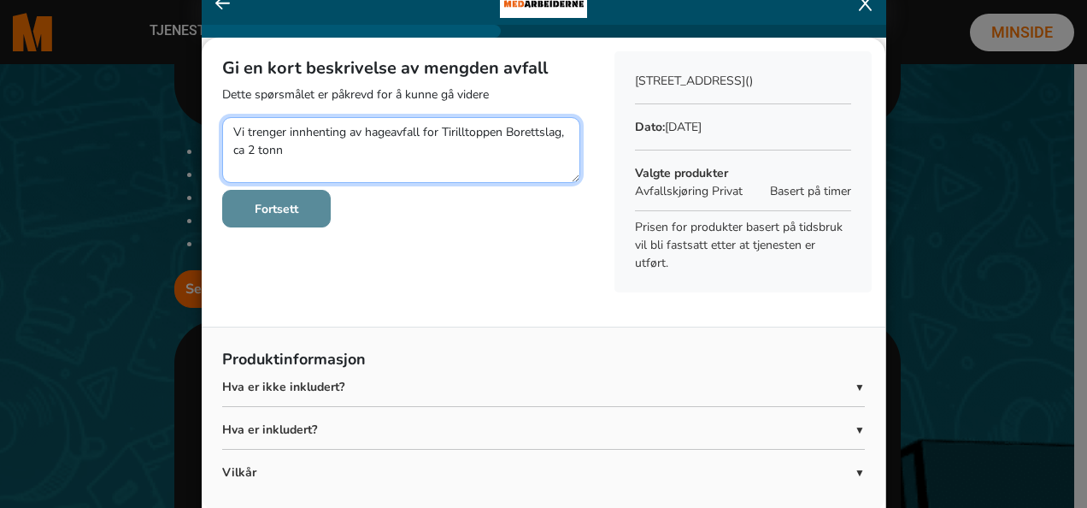
click at [294, 150] on textarea at bounding box center [401, 150] width 358 height 66
type textarea "Vi trenger innhenting av hageavfall for Tirilltoppen Borettslag, ca 2 tonn."
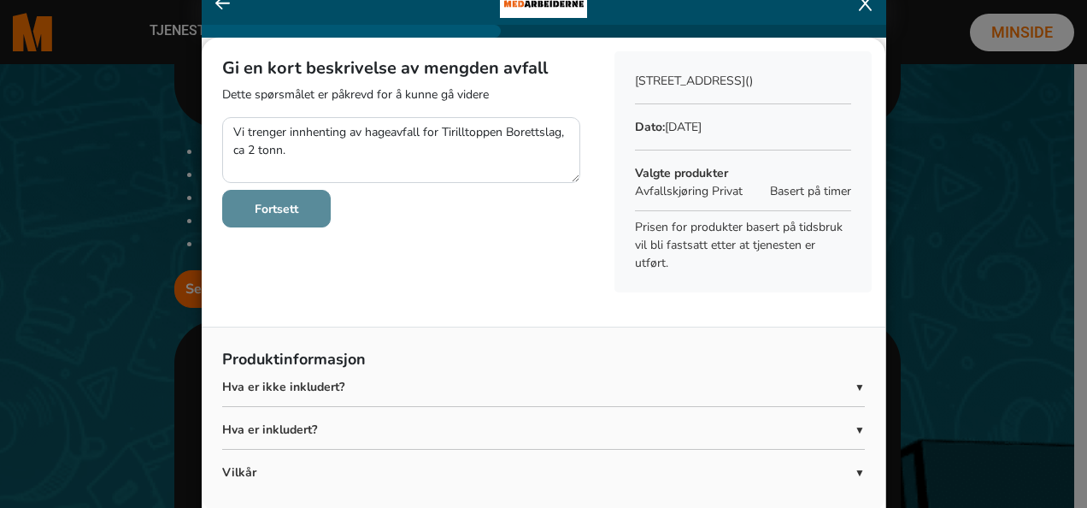
click at [281, 217] on button "Fortsett" at bounding box center [276, 209] width 109 height 38
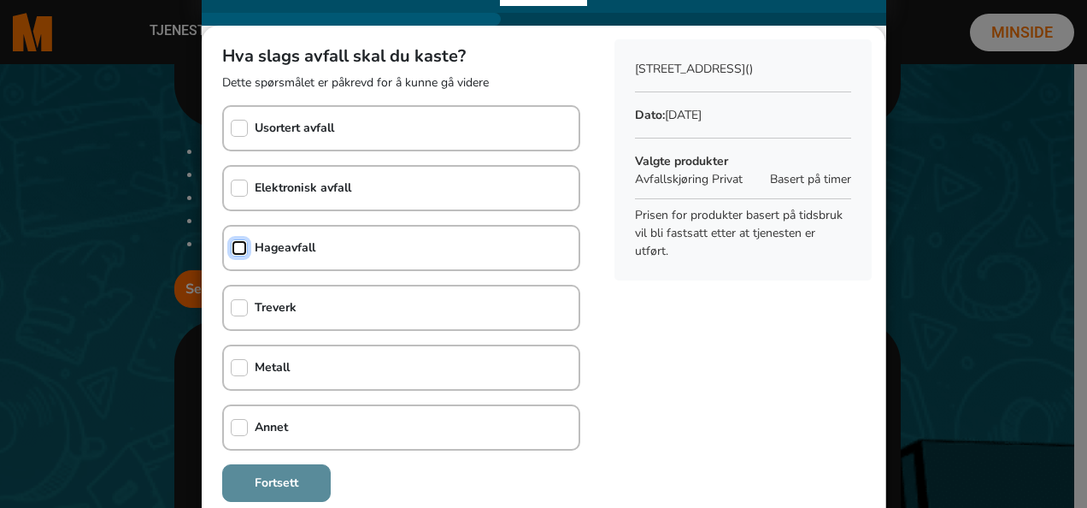
click at [231, 243] on input "checkbox" at bounding box center [239, 247] width 17 height 17
checkbox input "true"
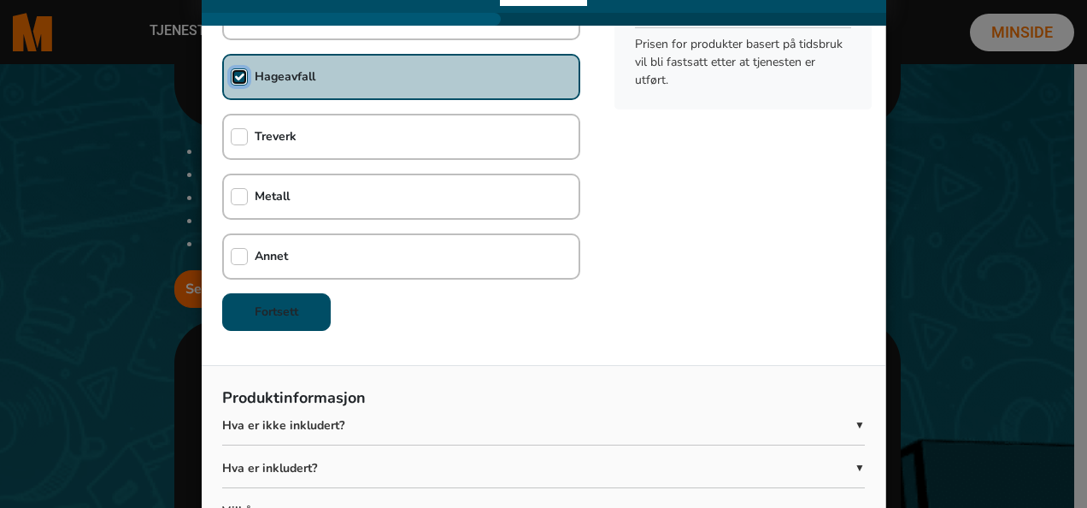
scroll to position [197, 0]
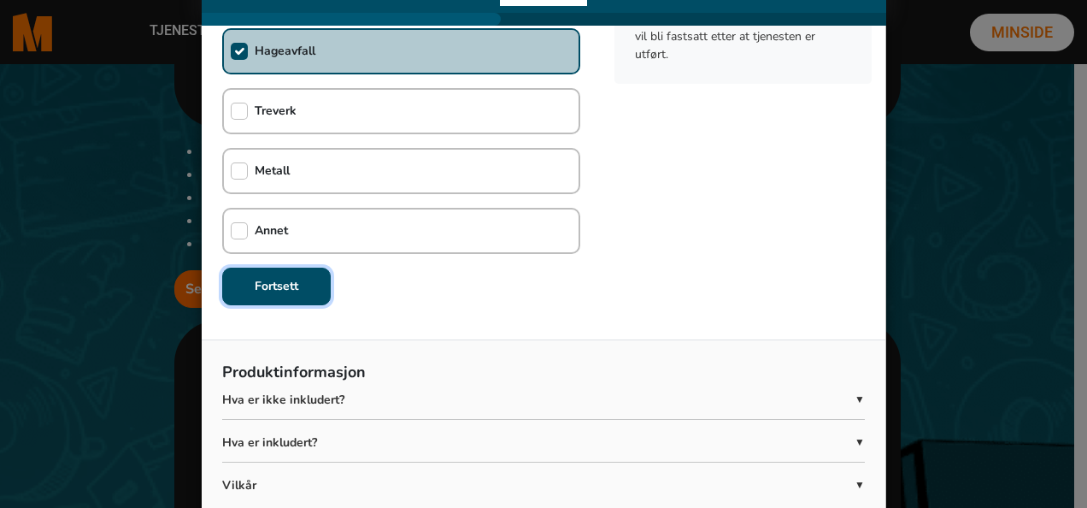
click at [310, 288] on button "Fortsett" at bounding box center [276, 287] width 109 height 38
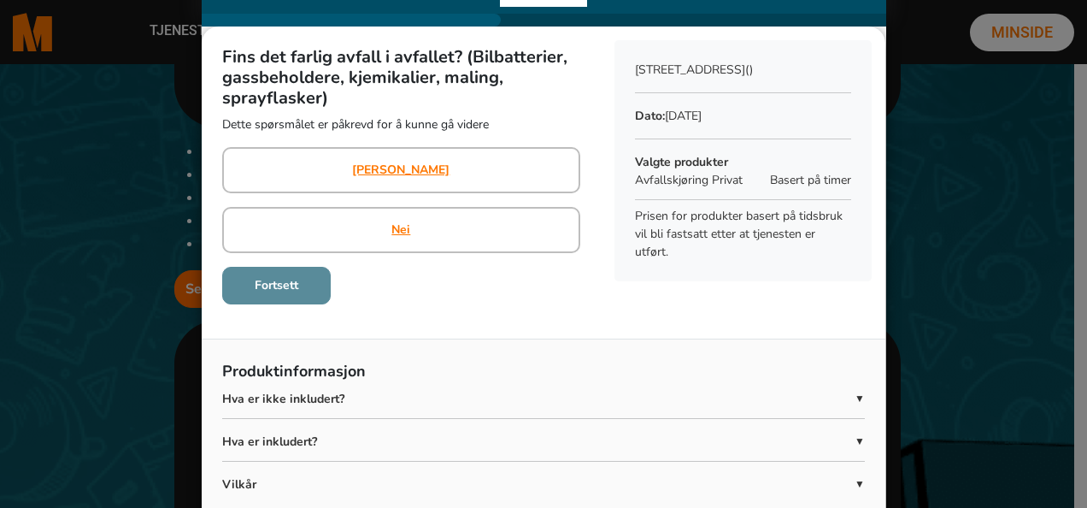
scroll to position [0, 0]
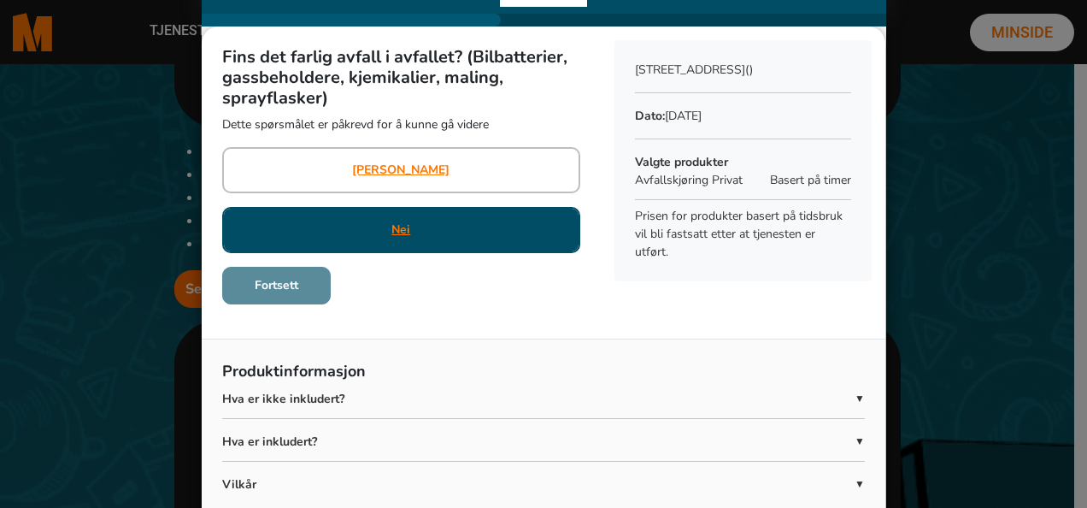
click at [400, 247] on div "Nei" at bounding box center [401, 230] width 19 height 43
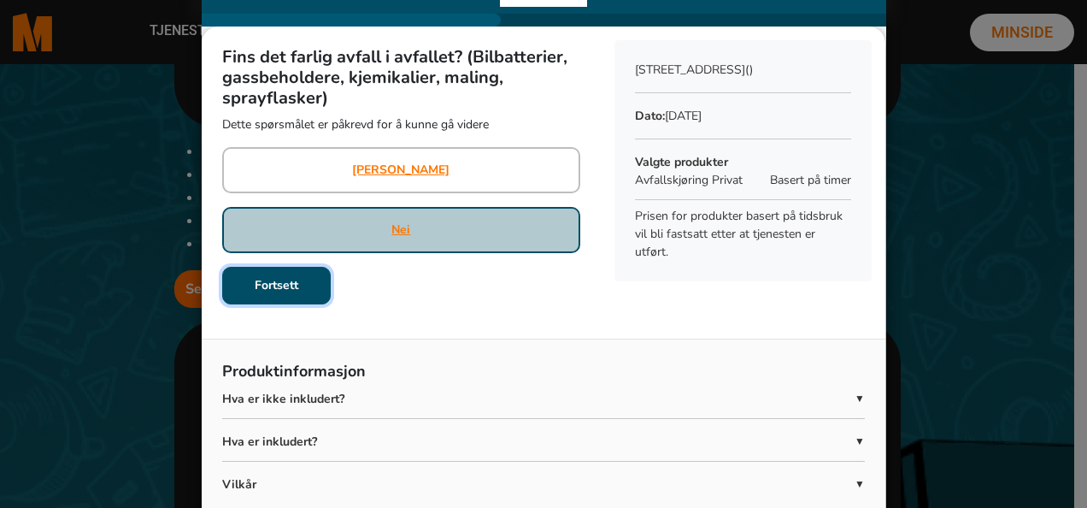
click at [275, 296] on button "Fortsett" at bounding box center [276, 286] width 109 height 38
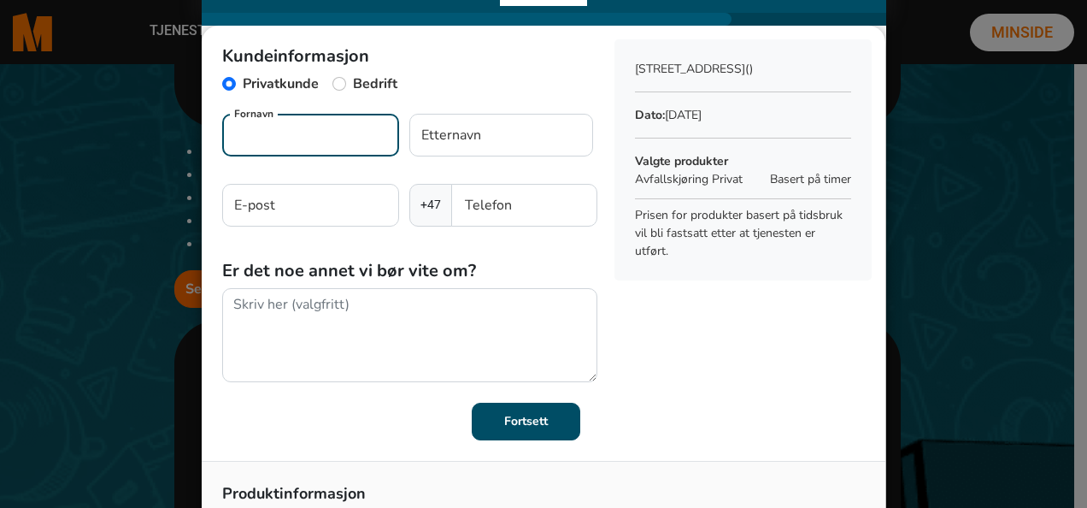
click at [322, 134] on input "Fornavn" at bounding box center [310, 135] width 177 height 43
type input "Orietta"
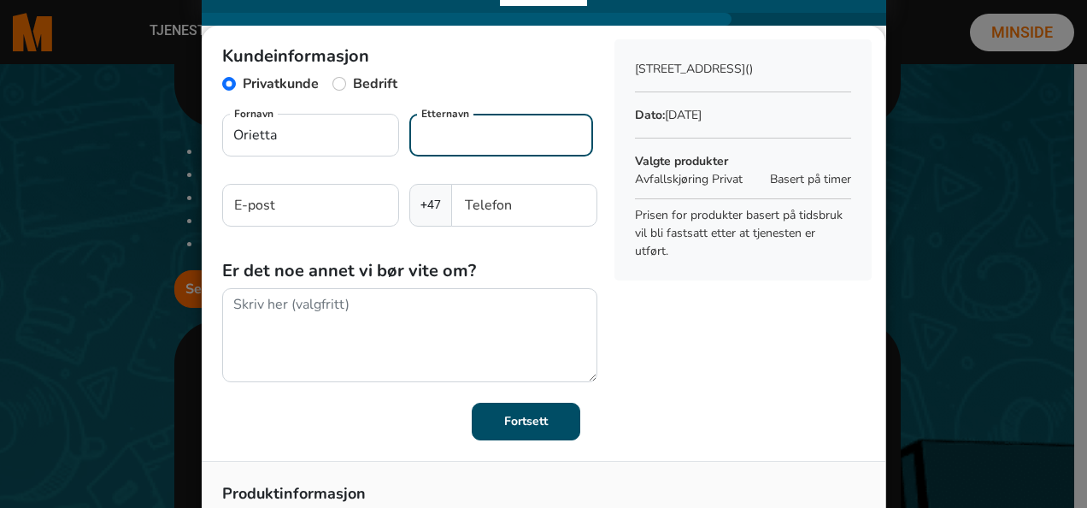
type input "Ramos Fuica"
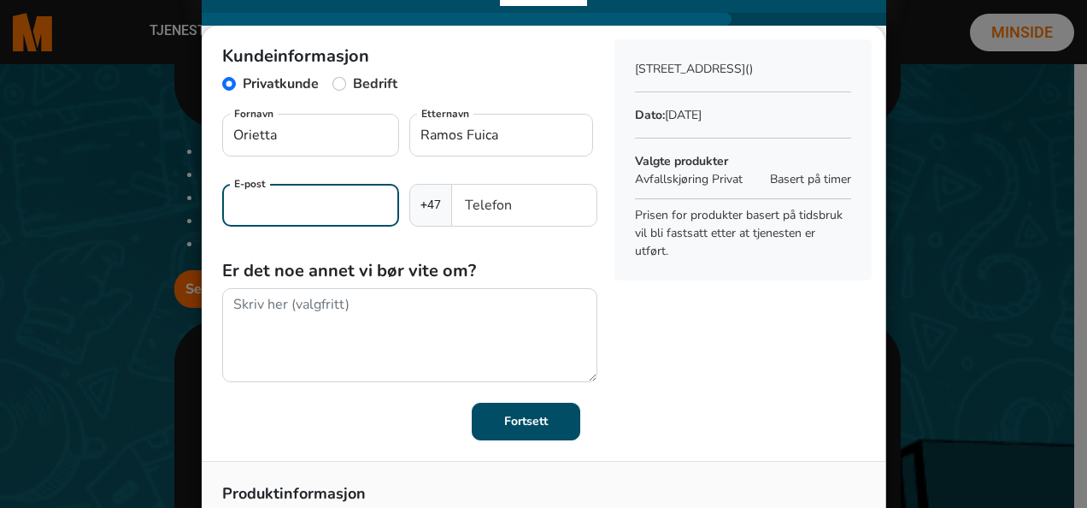
type input "orietta_maria@hotmail.com"
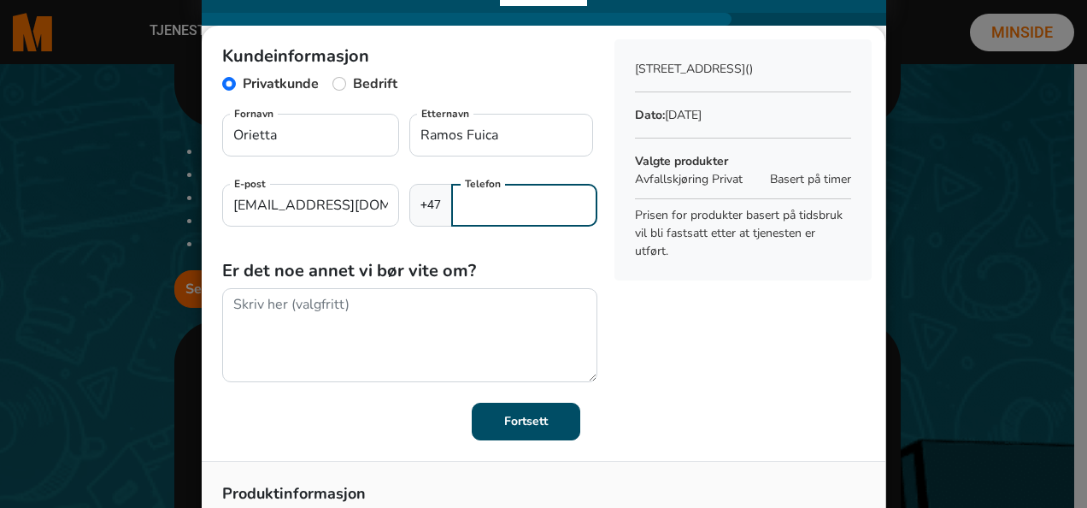
type input "41269824"
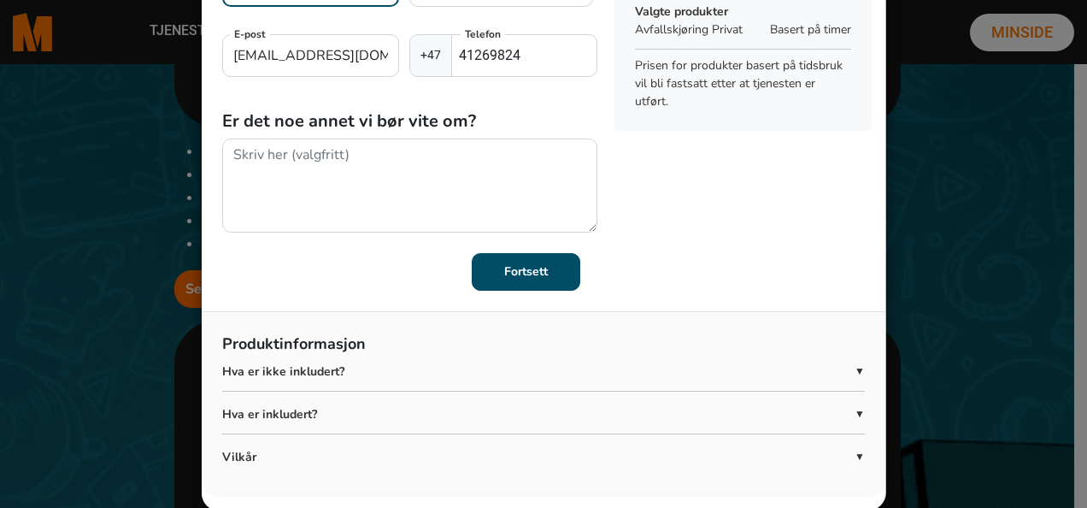
scroll to position [30, 0]
click at [510, 267] on b "Fortsett" at bounding box center [526, 270] width 44 height 16
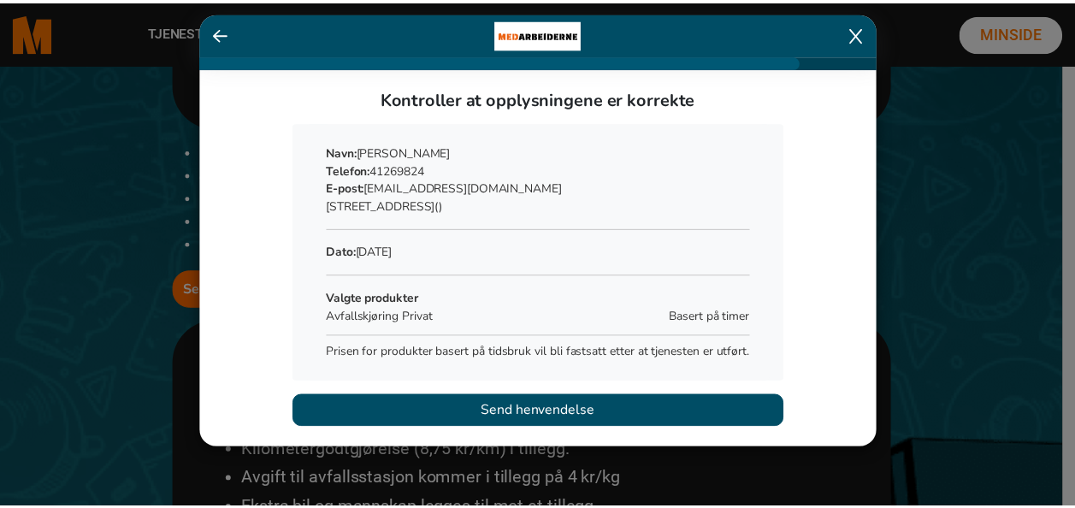
scroll to position [0, 0]
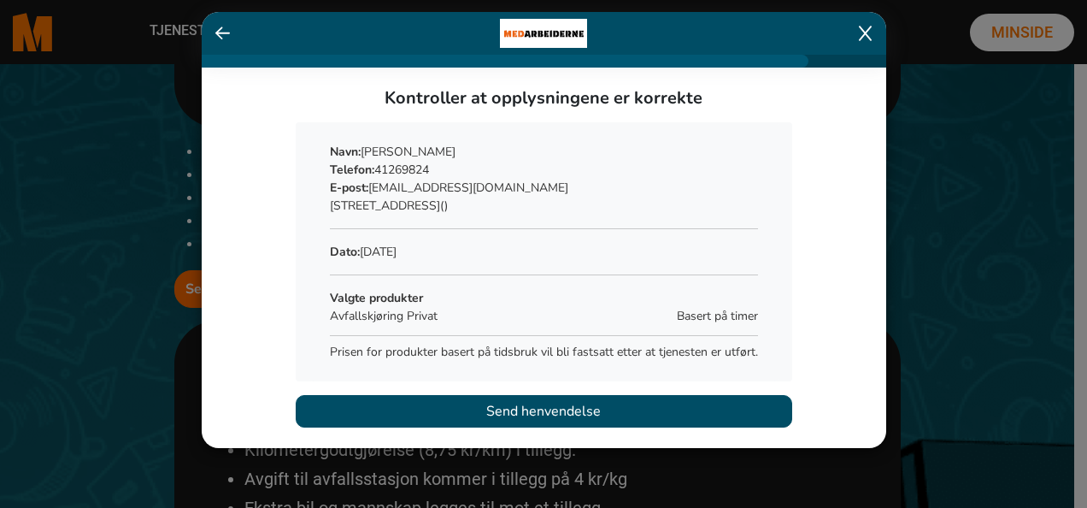
click at [610, 402] on button "Send henvendelse" at bounding box center [544, 411] width 497 height 32
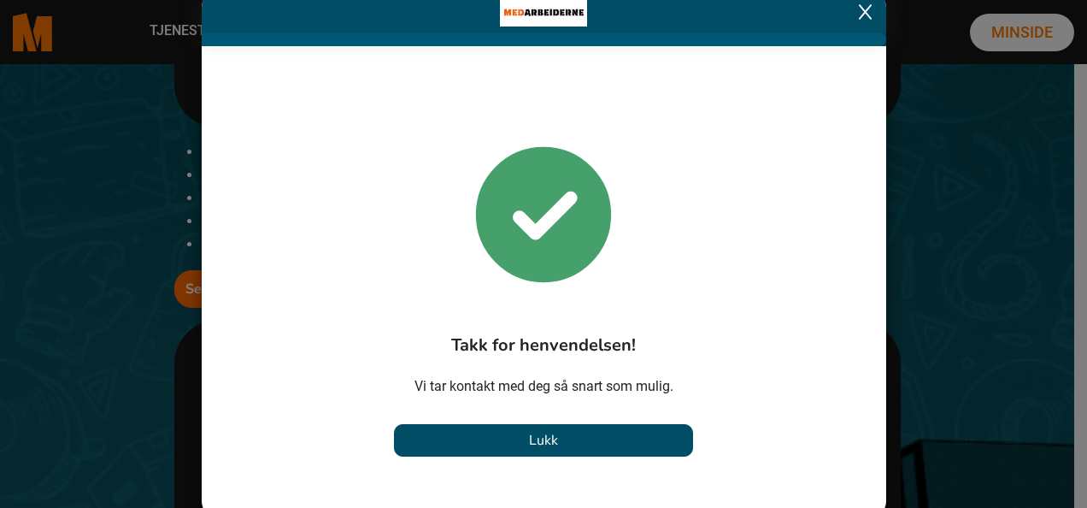
click at [568, 430] on button "Lukk" at bounding box center [543, 440] width 299 height 32
